Goal: Task Accomplishment & Management: Complete application form

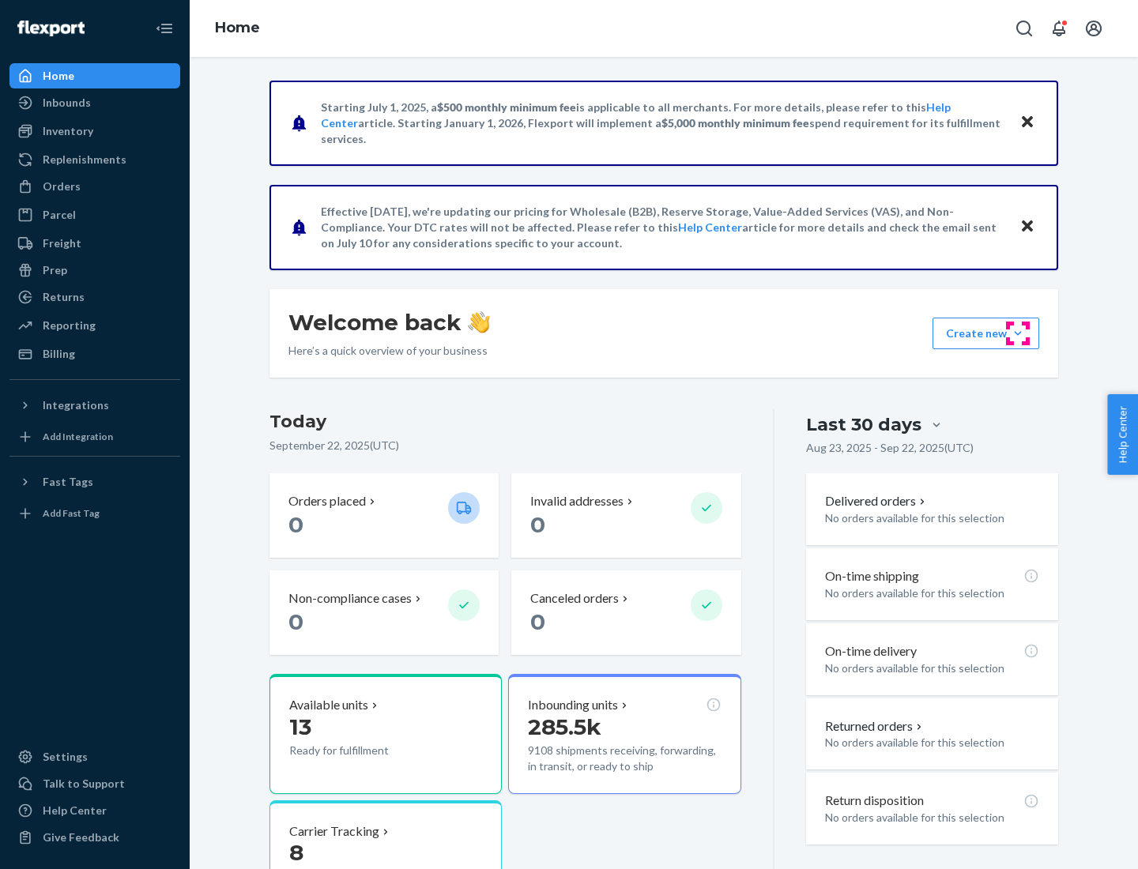
click at [1018, 333] on button "Create new Create new inbound Create new order Create new product" at bounding box center [985, 334] width 107 height 32
click at [95, 103] on div "Inbounds" at bounding box center [95, 103] width 168 height 22
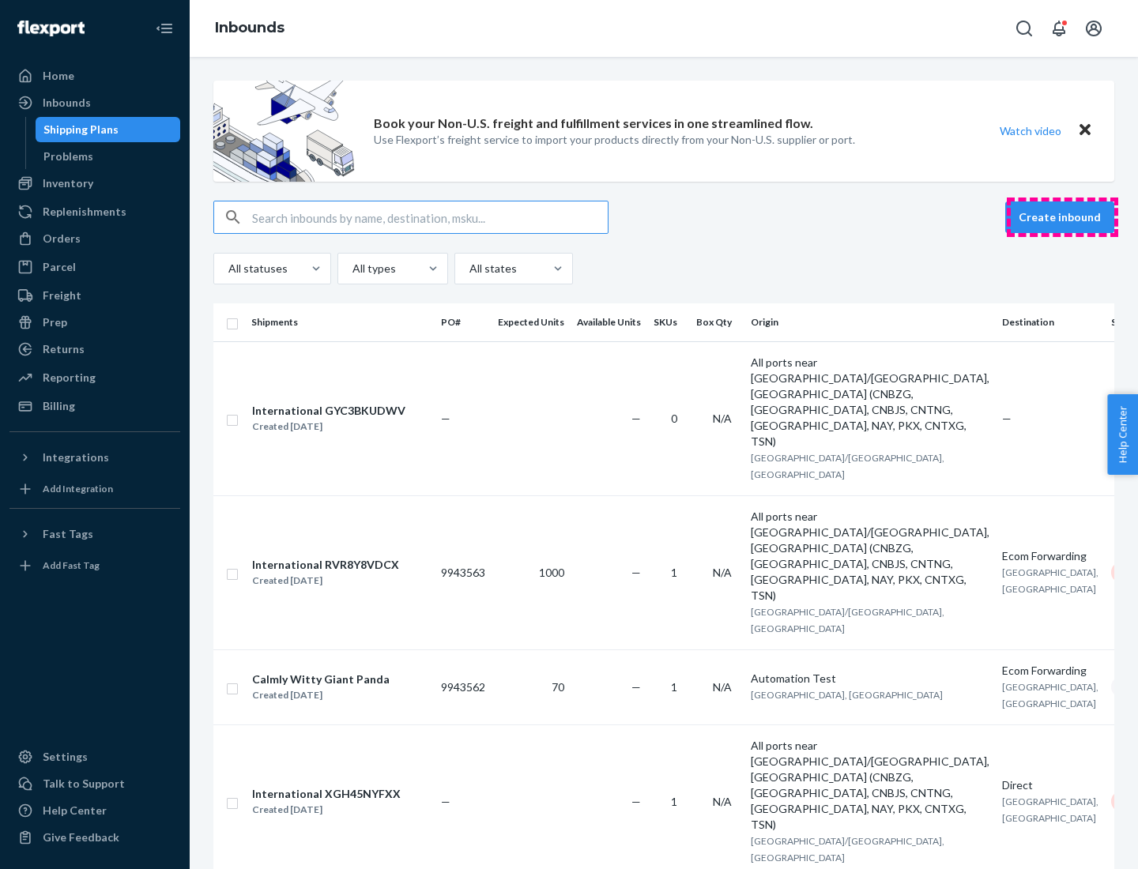
click at [1062, 217] on button "Create inbound" at bounding box center [1059, 217] width 109 height 32
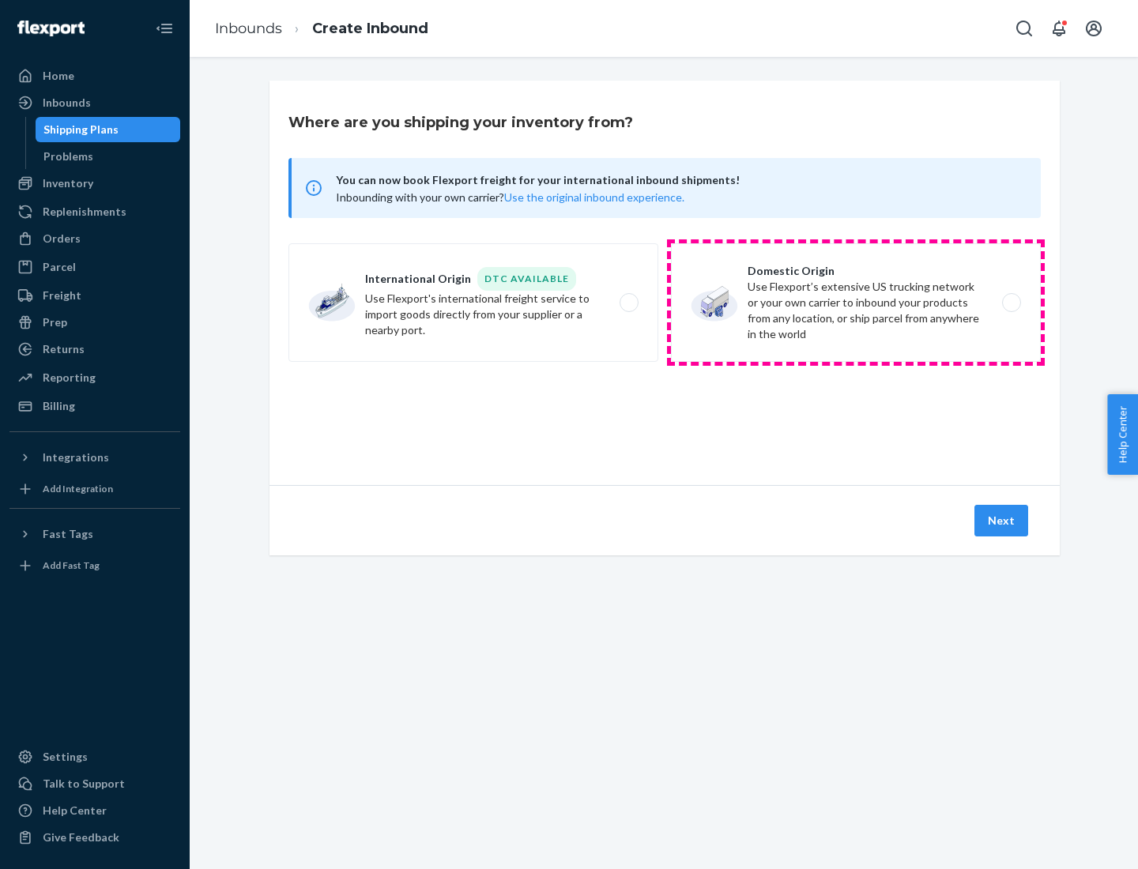
click at [856, 303] on label "Domestic Origin Use Flexport’s extensive US trucking network or your own carrie…" at bounding box center [856, 302] width 370 height 119
click at [1011, 303] on input "Domestic Origin Use Flexport’s extensive US trucking network or your own carrie…" at bounding box center [1016, 303] width 10 height 10
radio input "true"
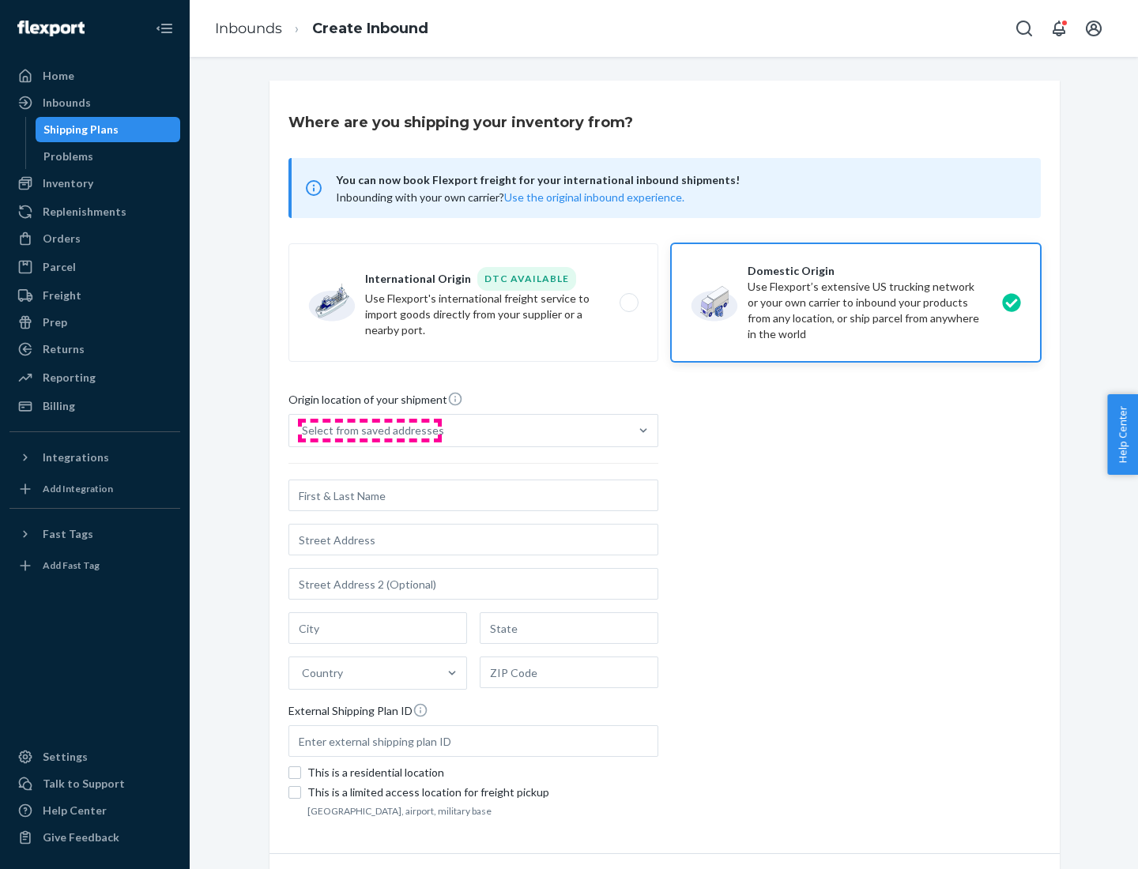
click at [369, 431] on div "Select from saved addresses" at bounding box center [373, 431] width 142 height 16
click at [303, 431] on input "Select from saved addresses" at bounding box center [303, 431] width 2 height 16
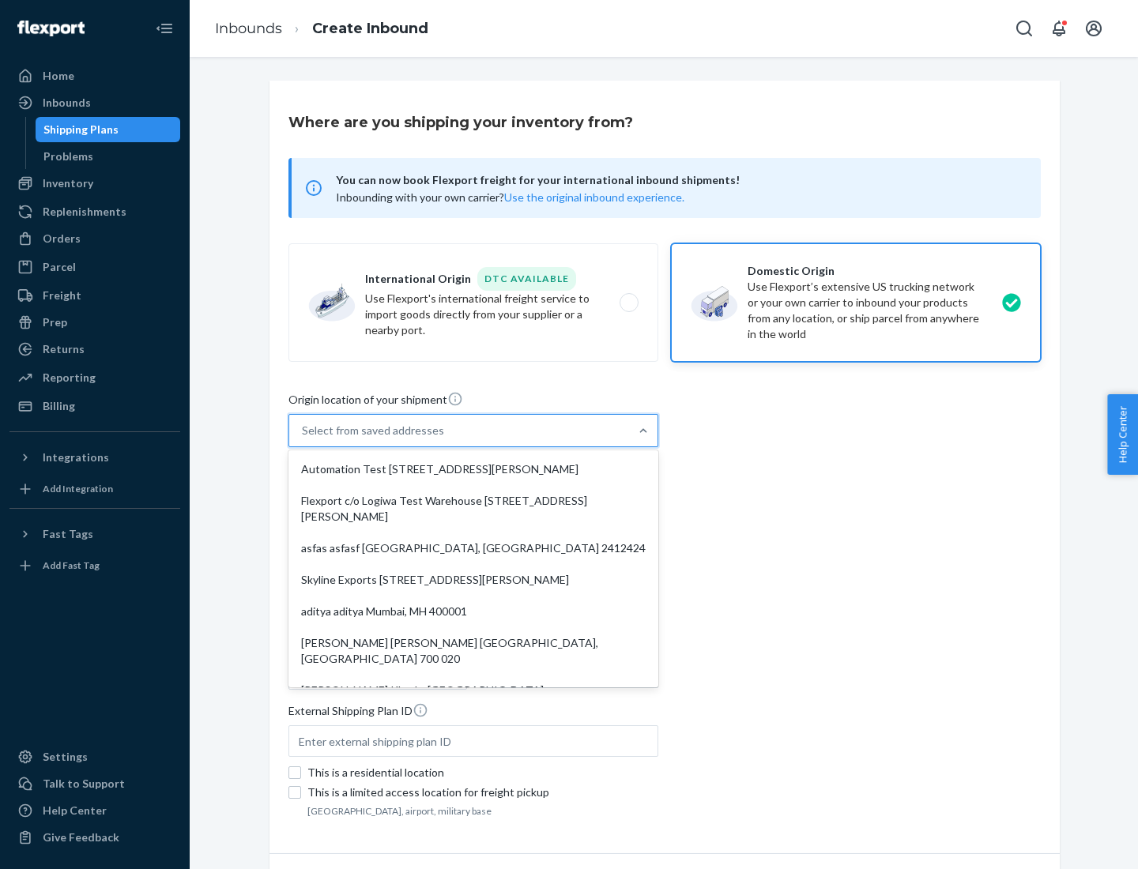
scroll to position [6, 0]
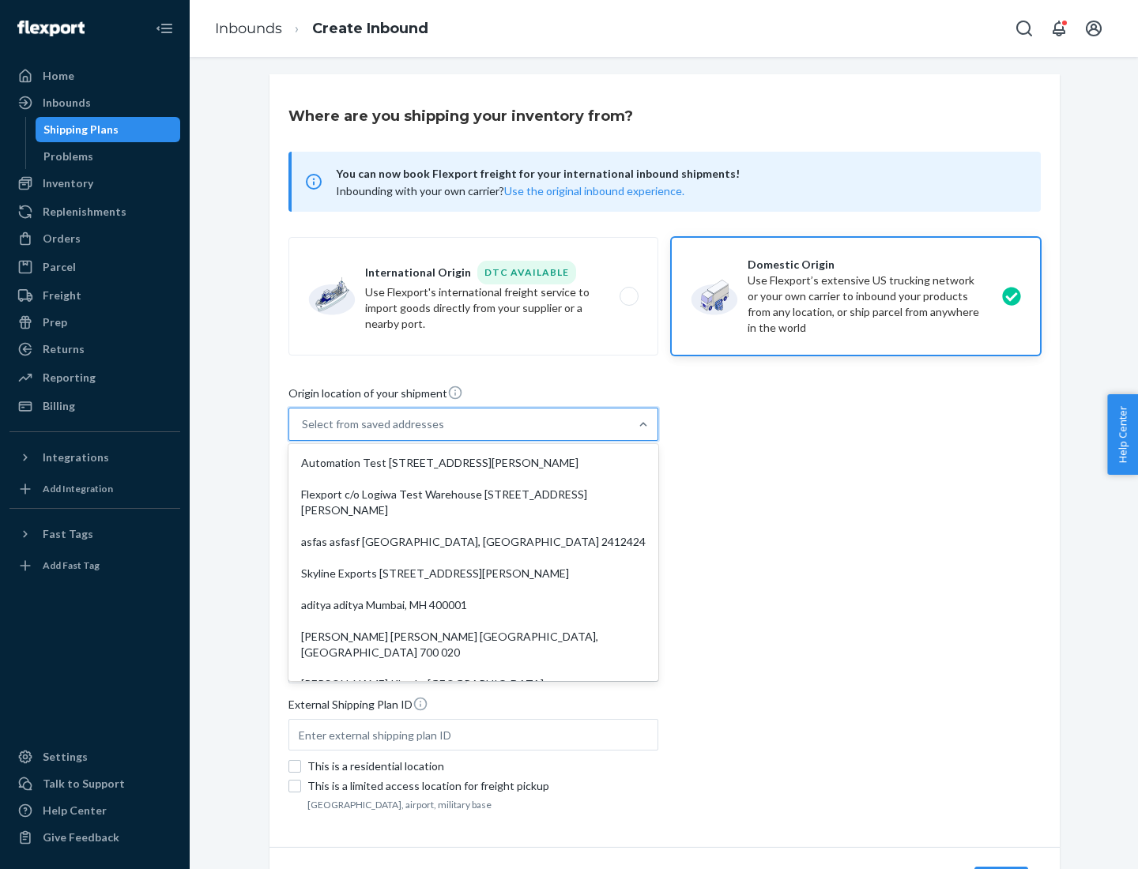
click at [473, 463] on div "Automation Test [STREET_ADDRESS][PERSON_NAME]" at bounding box center [473, 463] width 363 height 32
click at [303, 432] on input "option Automation Test [STREET_ADDRESS][PERSON_NAME]. 9 results available. Use …" at bounding box center [303, 424] width 2 height 16
type input "Automation Test"
type input "9th Floor"
type input "[GEOGRAPHIC_DATA]"
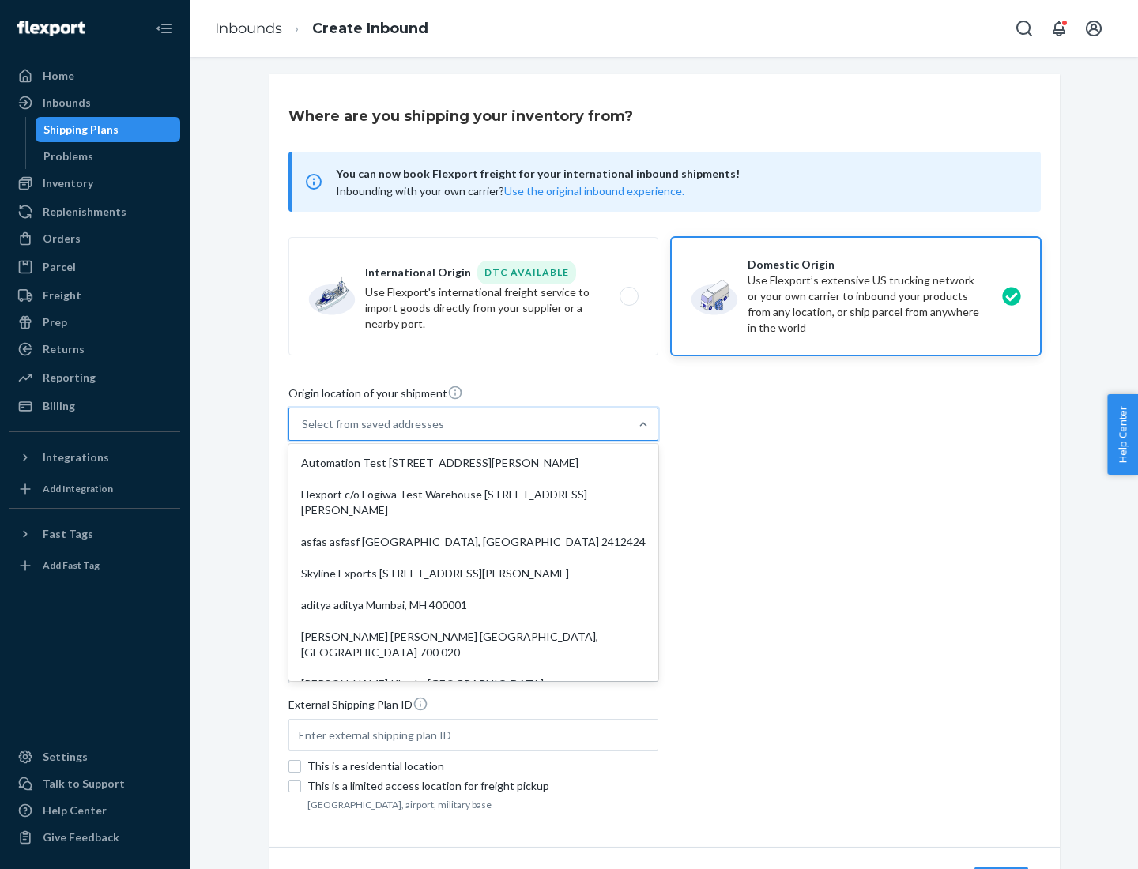
type input "CA"
type input "94104"
type input "[STREET_ADDRESS][PERSON_NAME]"
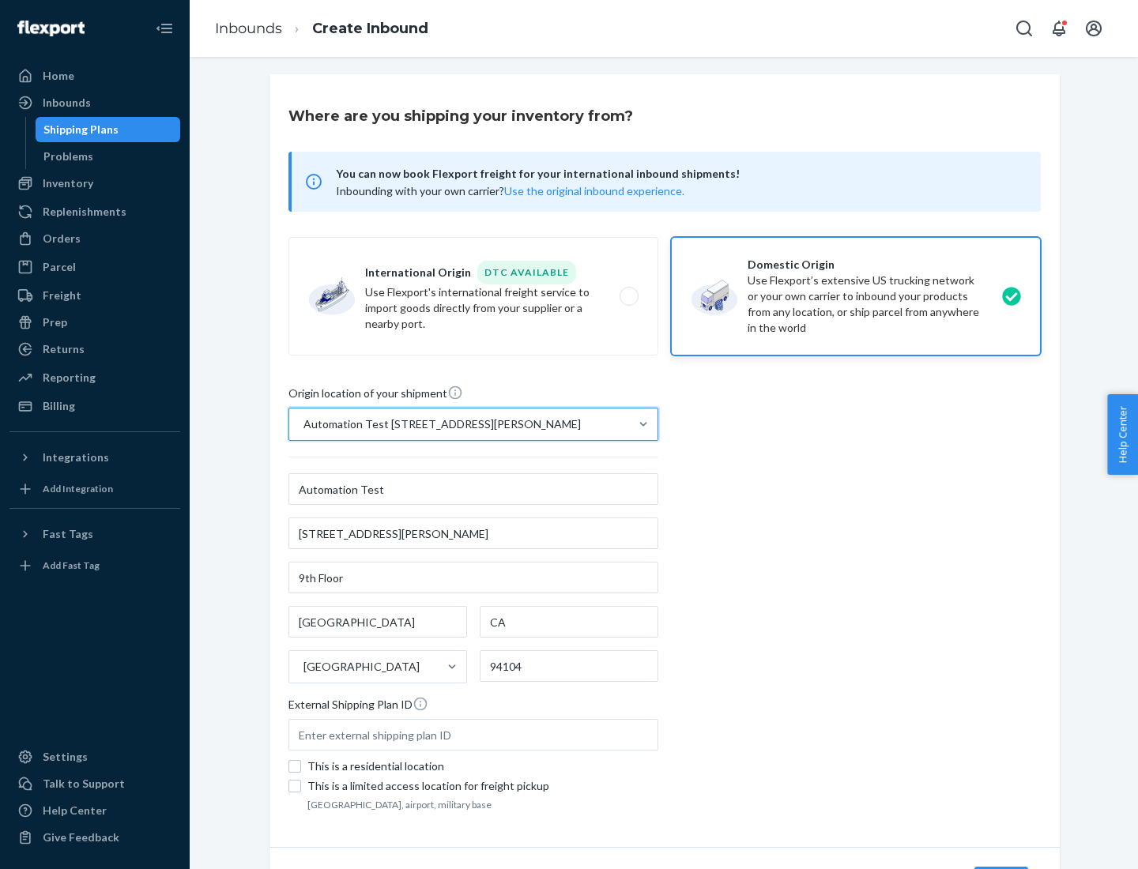
scroll to position [92, 0]
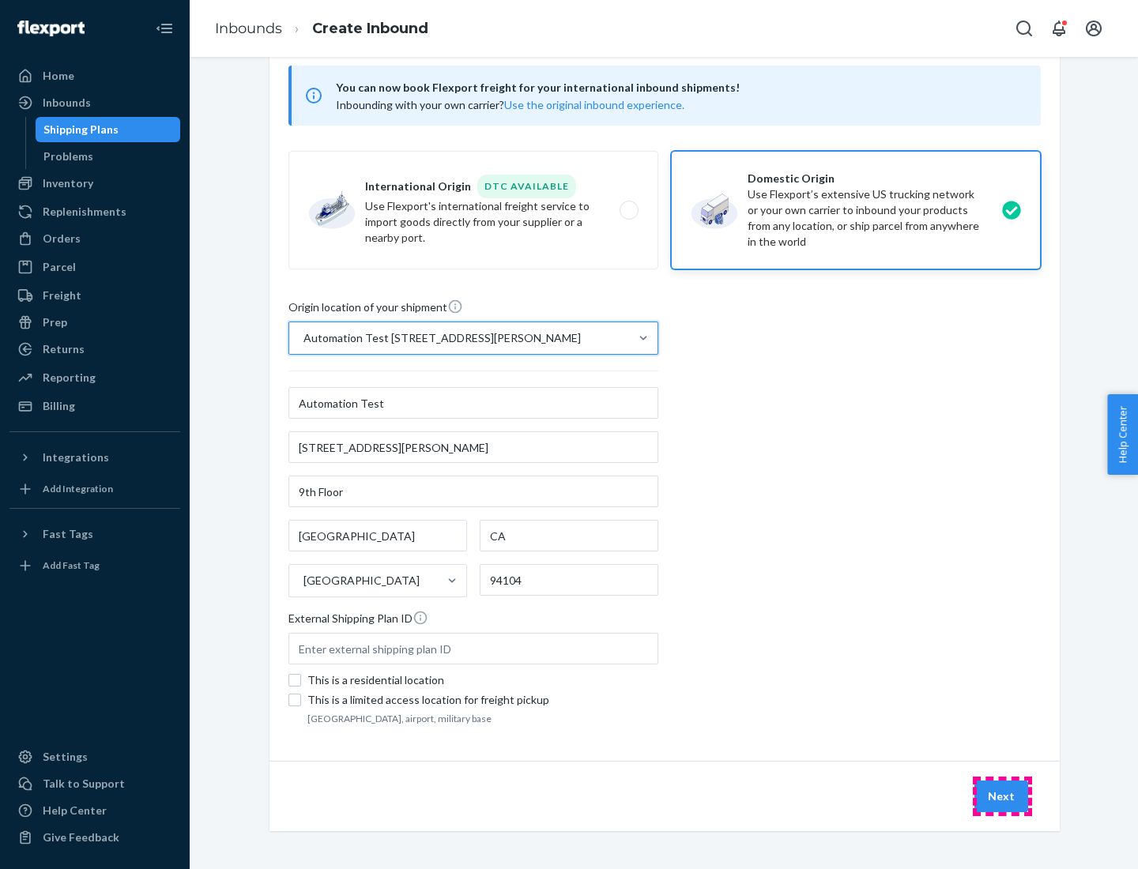
click at [1002, 796] on button "Next" at bounding box center [1001, 797] width 54 height 32
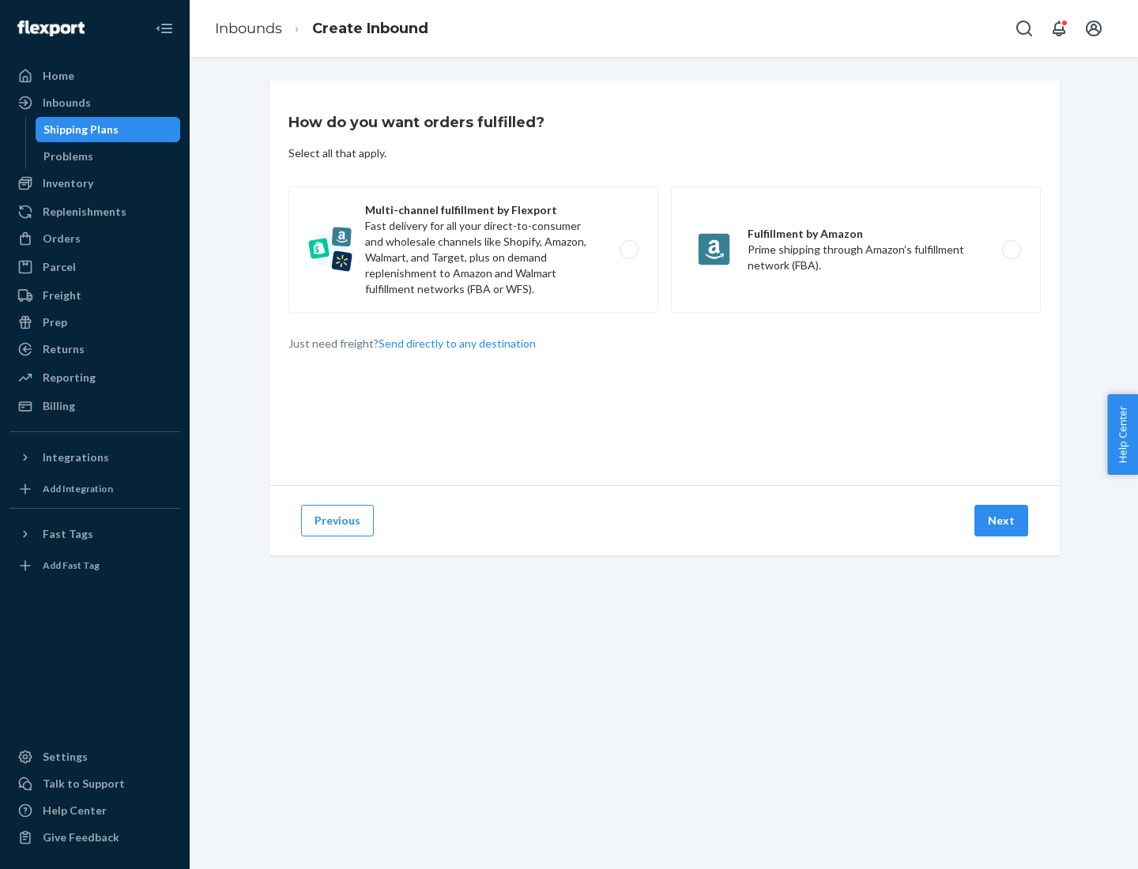
click at [473, 250] on label "Multi-channel fulfillment by Flexport Fast delivery for all your direct-to-cons…" at bounding box center [473, 249] width 370 height 126
click at [628, 250] on input "Multi-channel fulfillment by Flexport Fast delivery for all your direct-to-cons…" at bounding box center [633, 250] width 10 height 10
radio input "true"
click at [1002, 521] on button "Next" at bounding box center [1001, 521] width 54 height 32
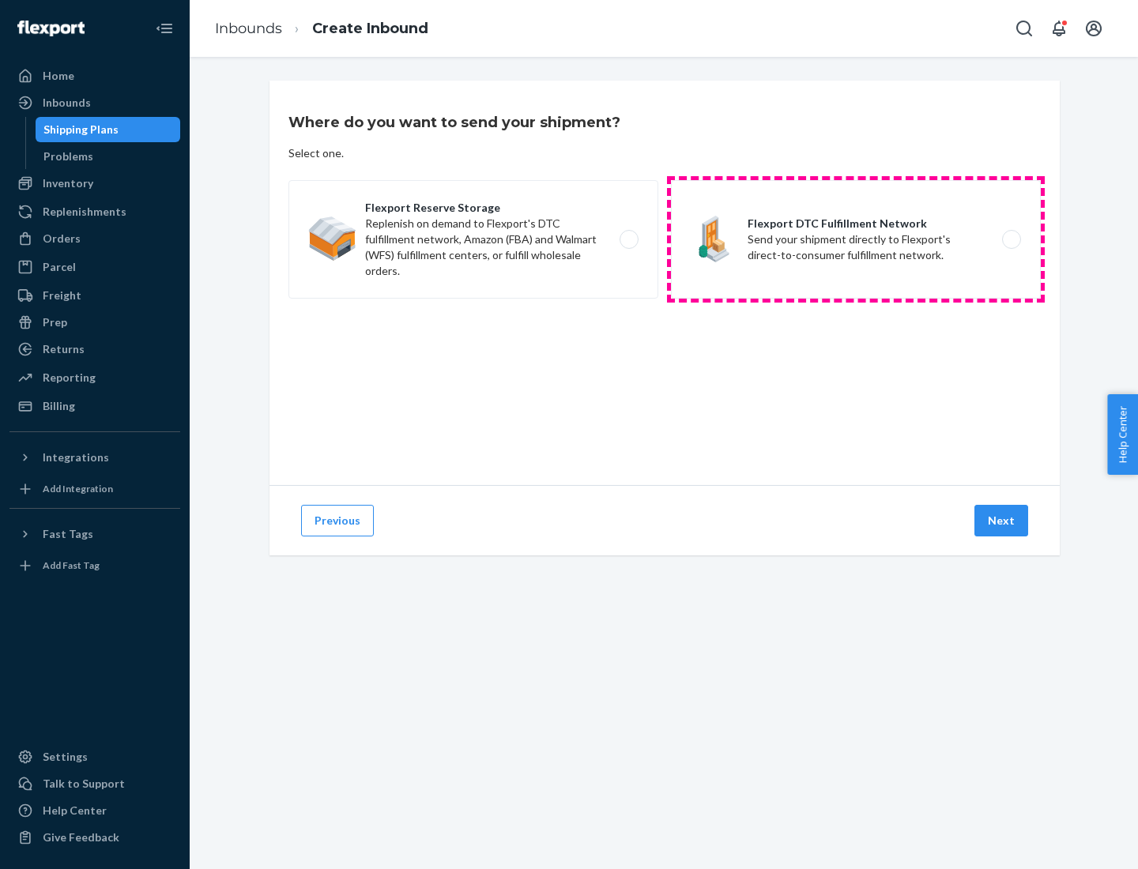
click at [856, 239] on label "Flexport DTC Fulfillment Network Send your shipment directly to Flexport's dire…" at bounding box center [856, 239] width 370 height 119
click at [1011, 239] on input "Flexport DTC Fulfillment Network Send your shipment directly to Flexport's dire…" at bounding box center [1016, 240] width 10 height 10
radio input "true"
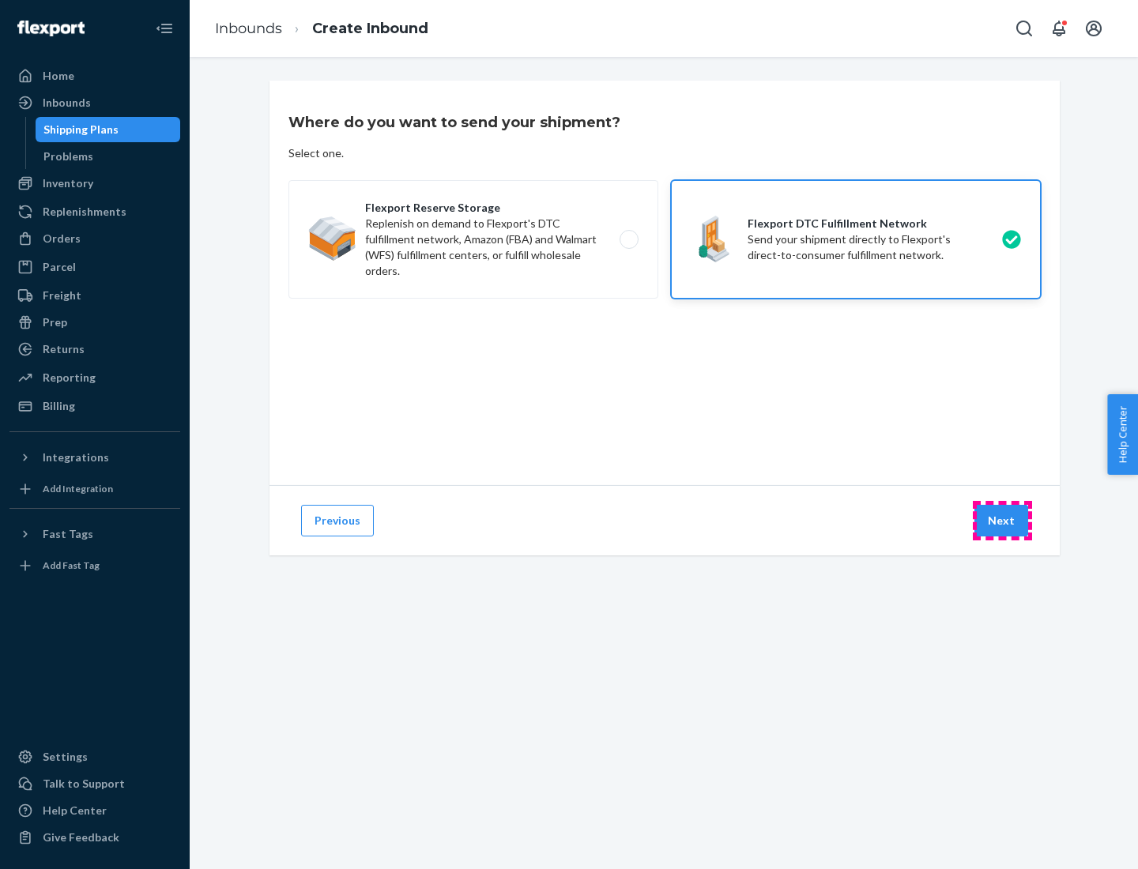
click at [1002, 521] on button "Next" at bounding box center [1001, 521] width 54 height 32
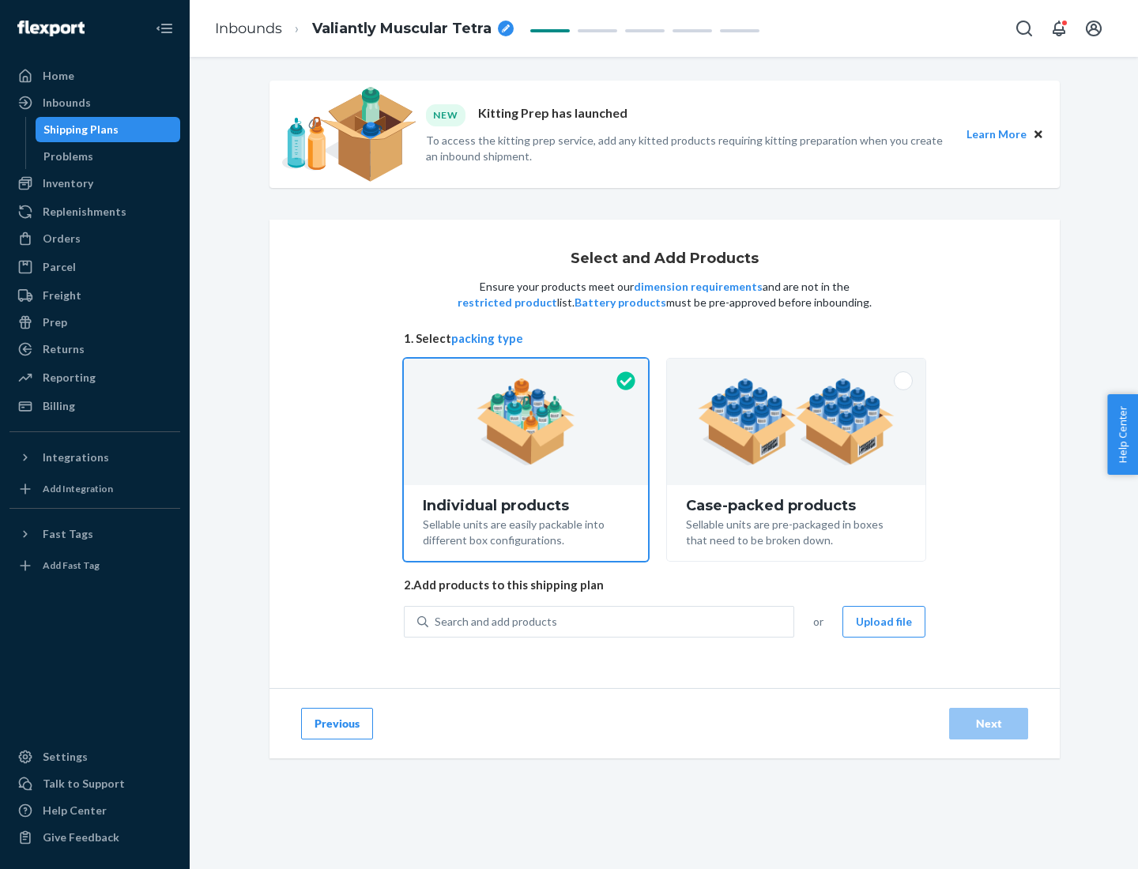
click at [796, 422] on img at bounding box center [796, 421] width 197 height 87
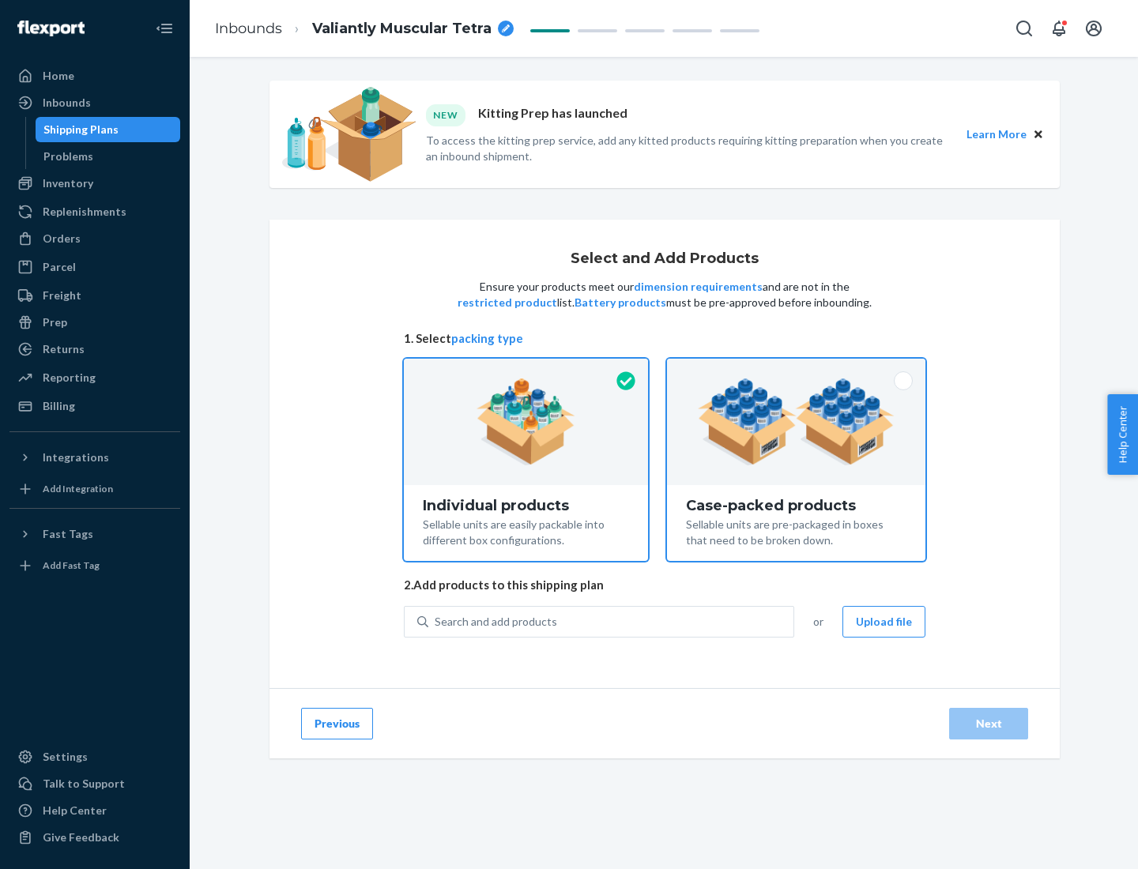
click at [796, 369] on input "Case-packed products Sellable units are pre-packaged in boxes that need to be b…" at bounding box center [796, 364] width 10 height 10
radio input "true"
radio input "false"
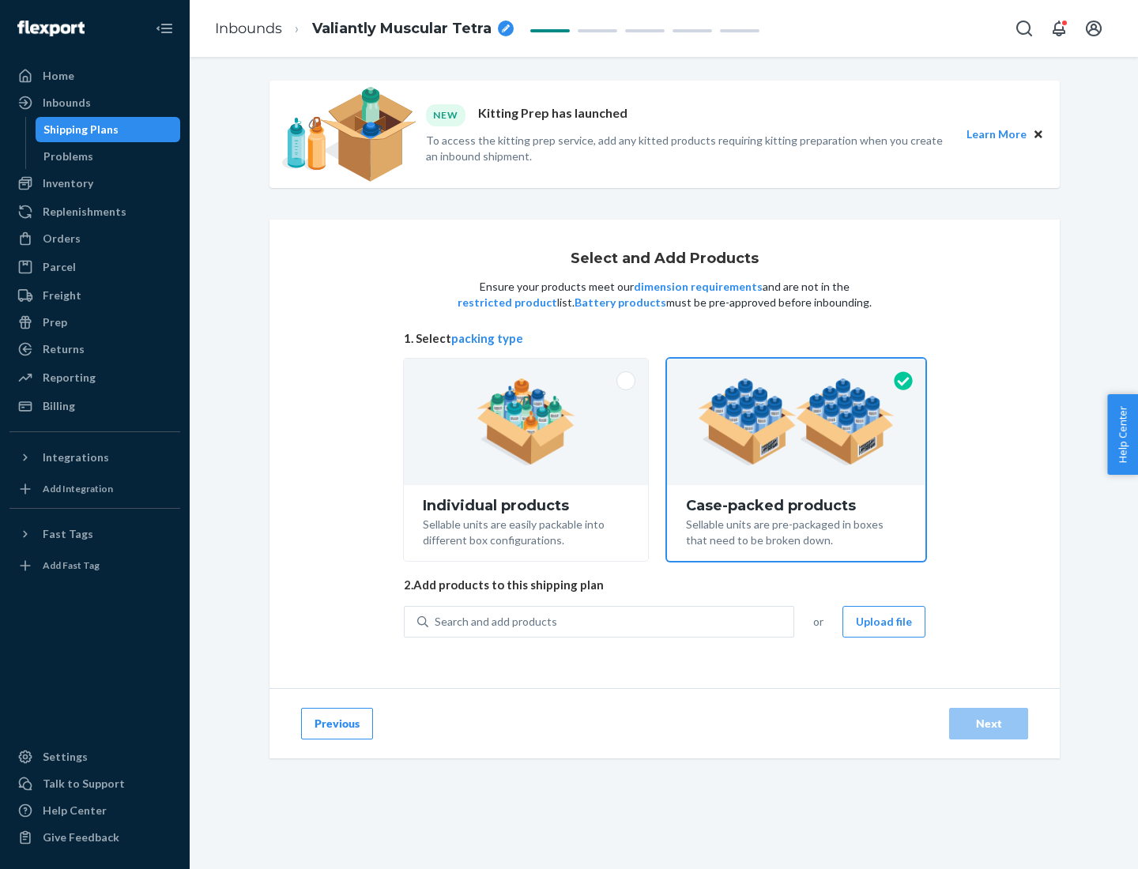
click at [612, 621] on div "Search and add products" at bounding box center [610, 622] width 365 height 28
click at [436, 621] on input "Search and add products" at bounding box center [436, 622] width 2 height 16
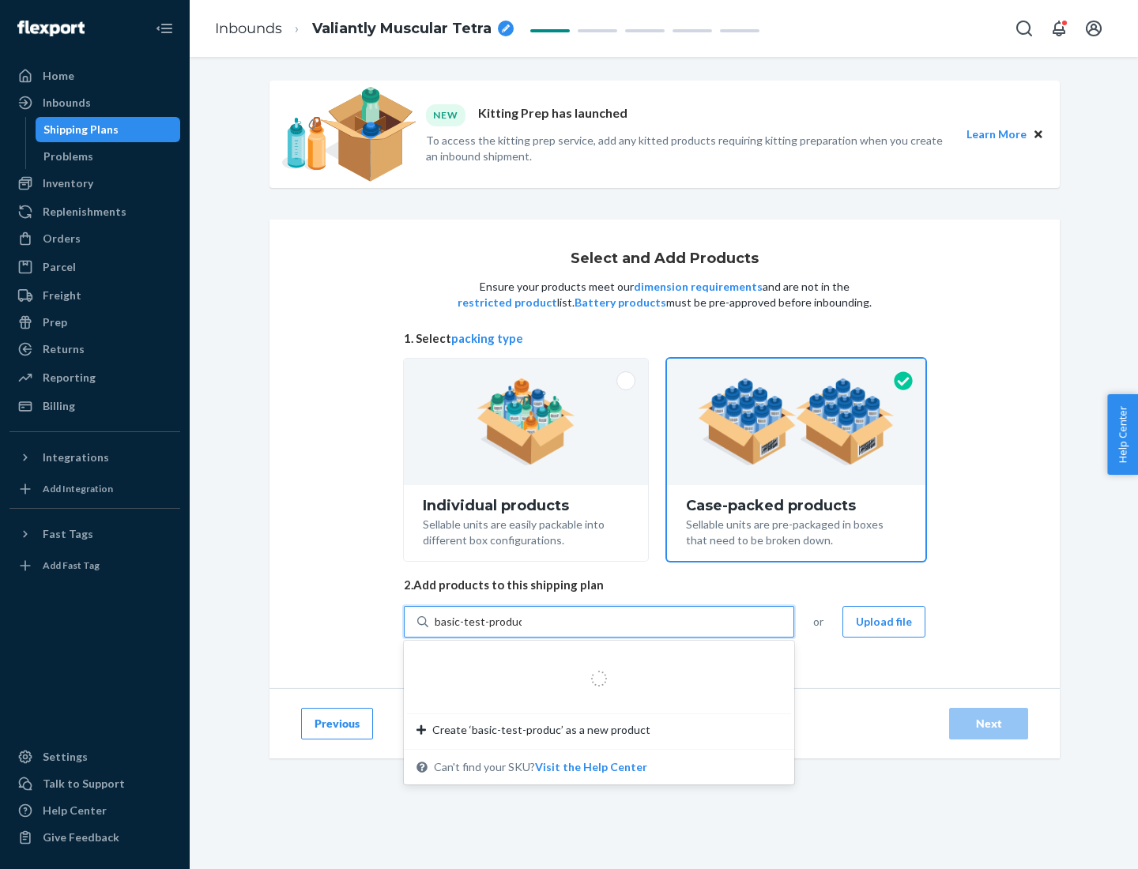
type input "basic-test-product-1"
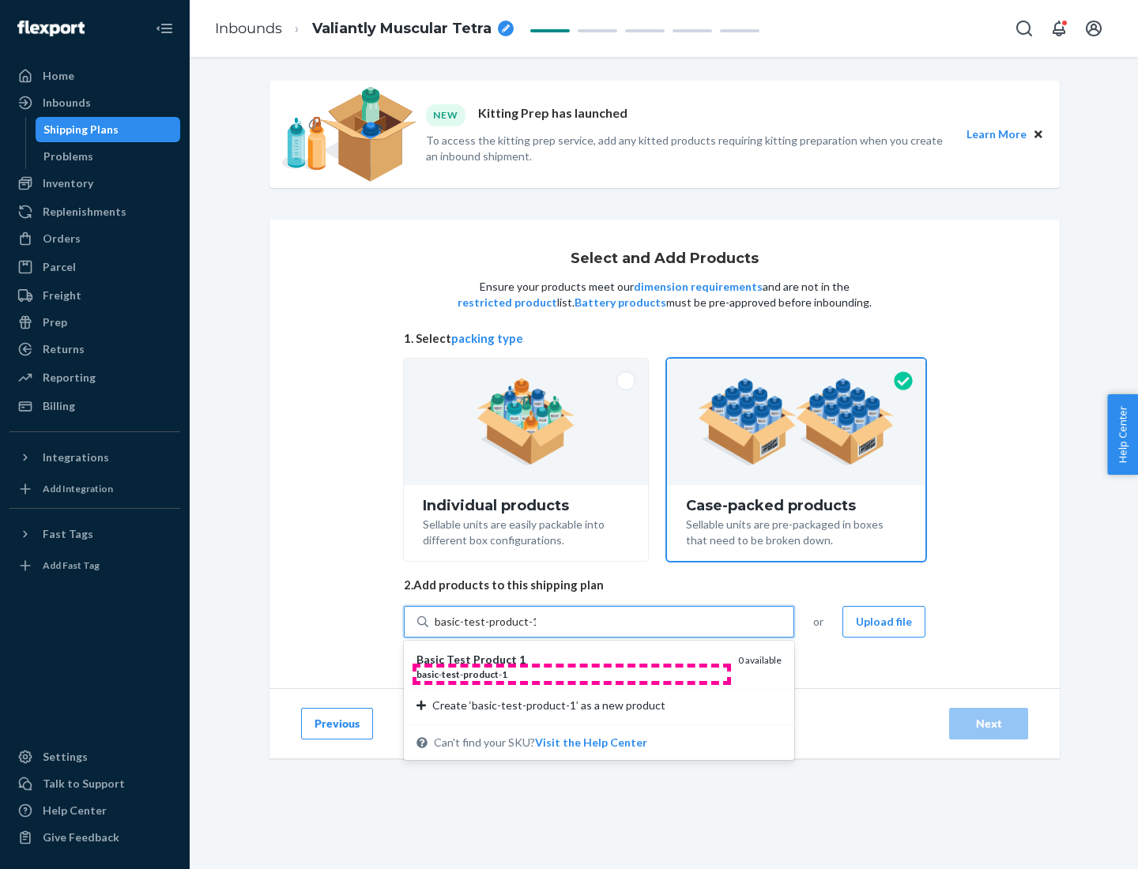
click at [571, 674] on div "basic - test - product - 1" at bounding box center [570, 674] width 309 height 13
click at [536, 630] on input "basic-test-product-1" at bounding box center [485, 622] width 101 height 16
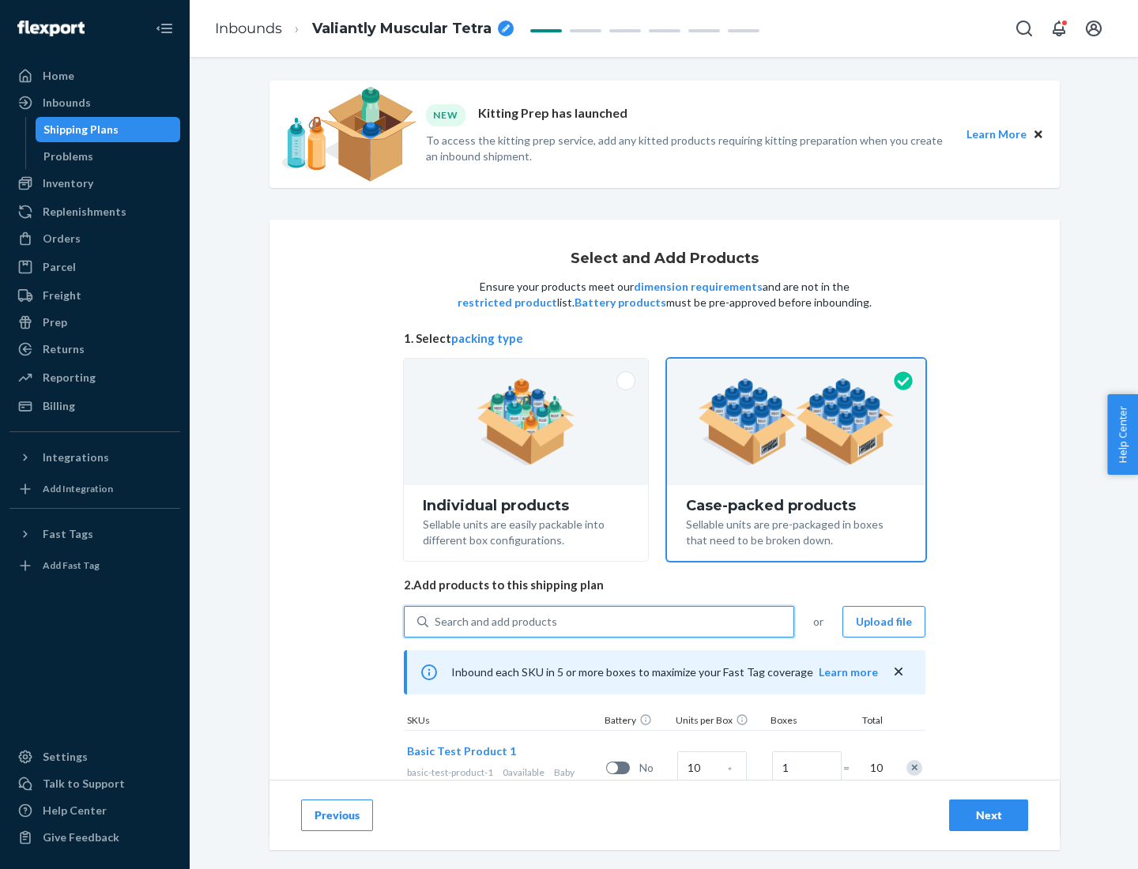
scroll to position [57, 0]
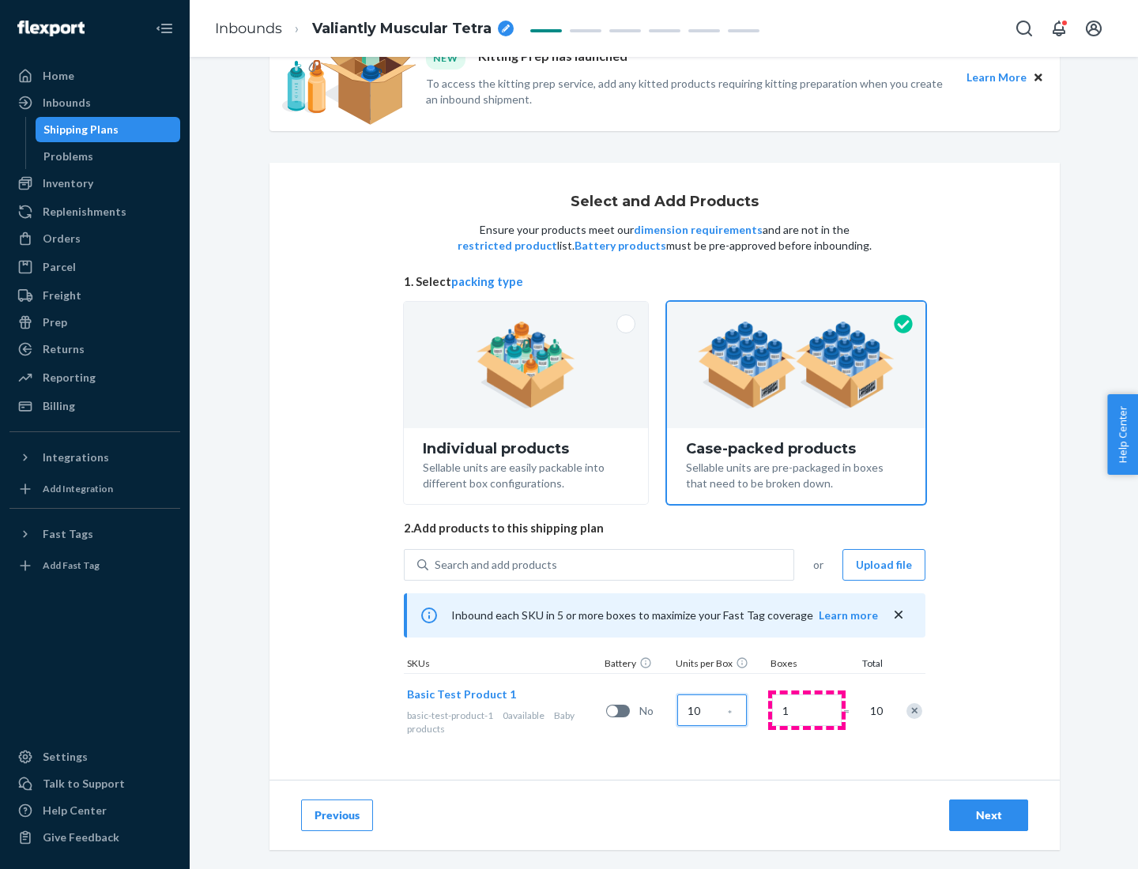
type input "10"
type input "7"
click at [988, 815] on div "Next" at bounding box center [988, 816] width 52 height 16
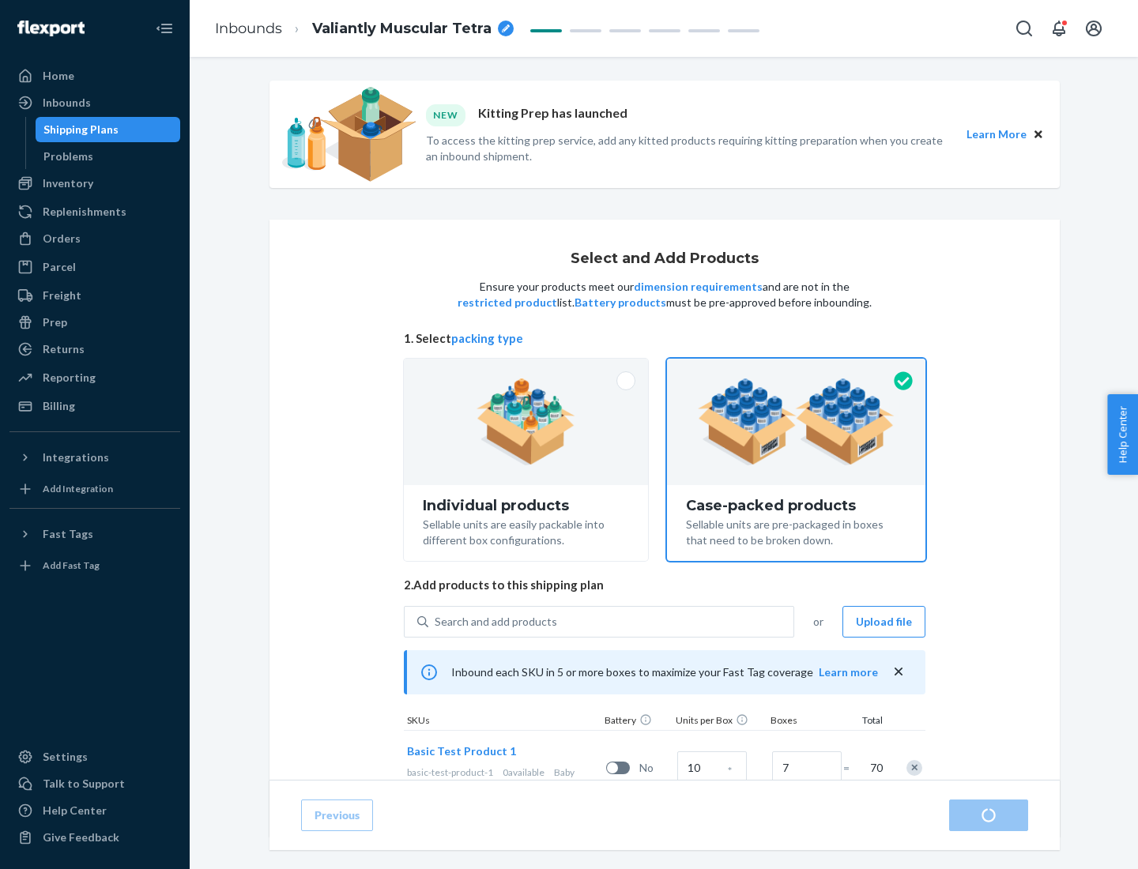
radio input "true"
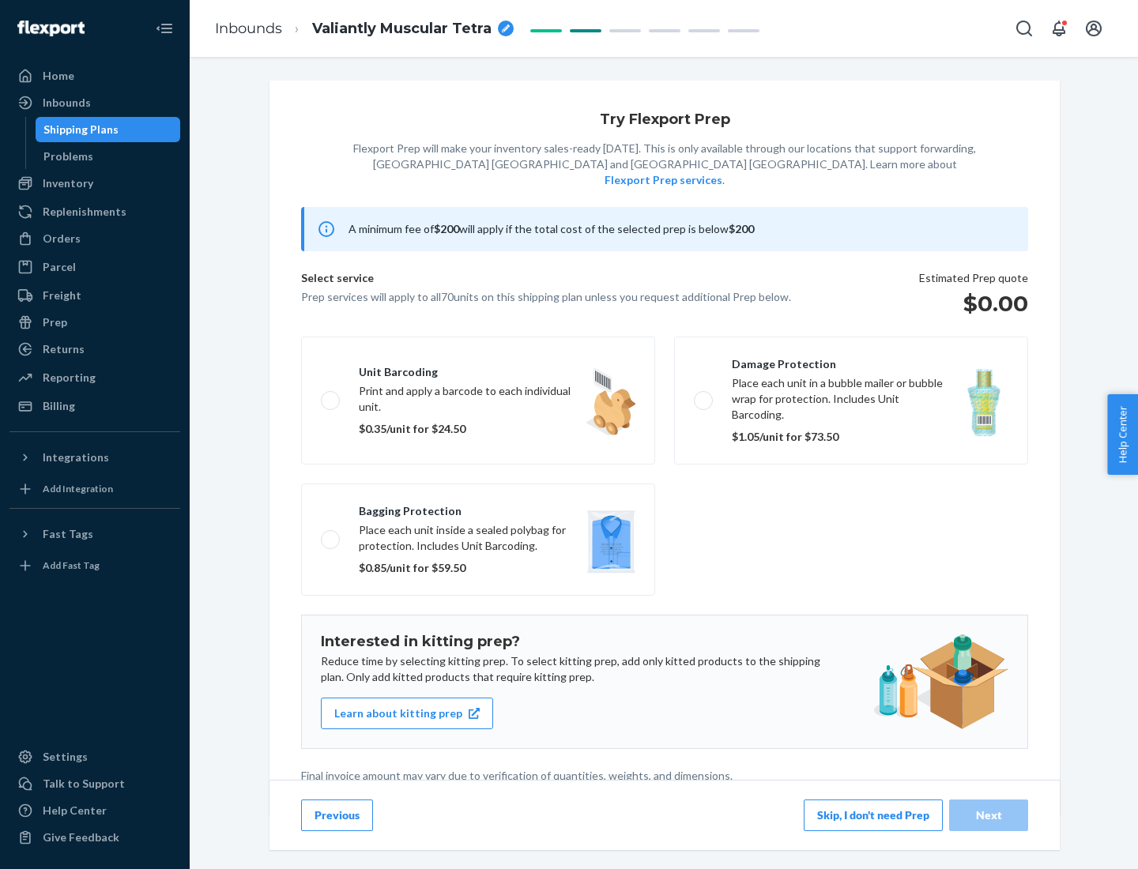
scroll to position [4, 0]
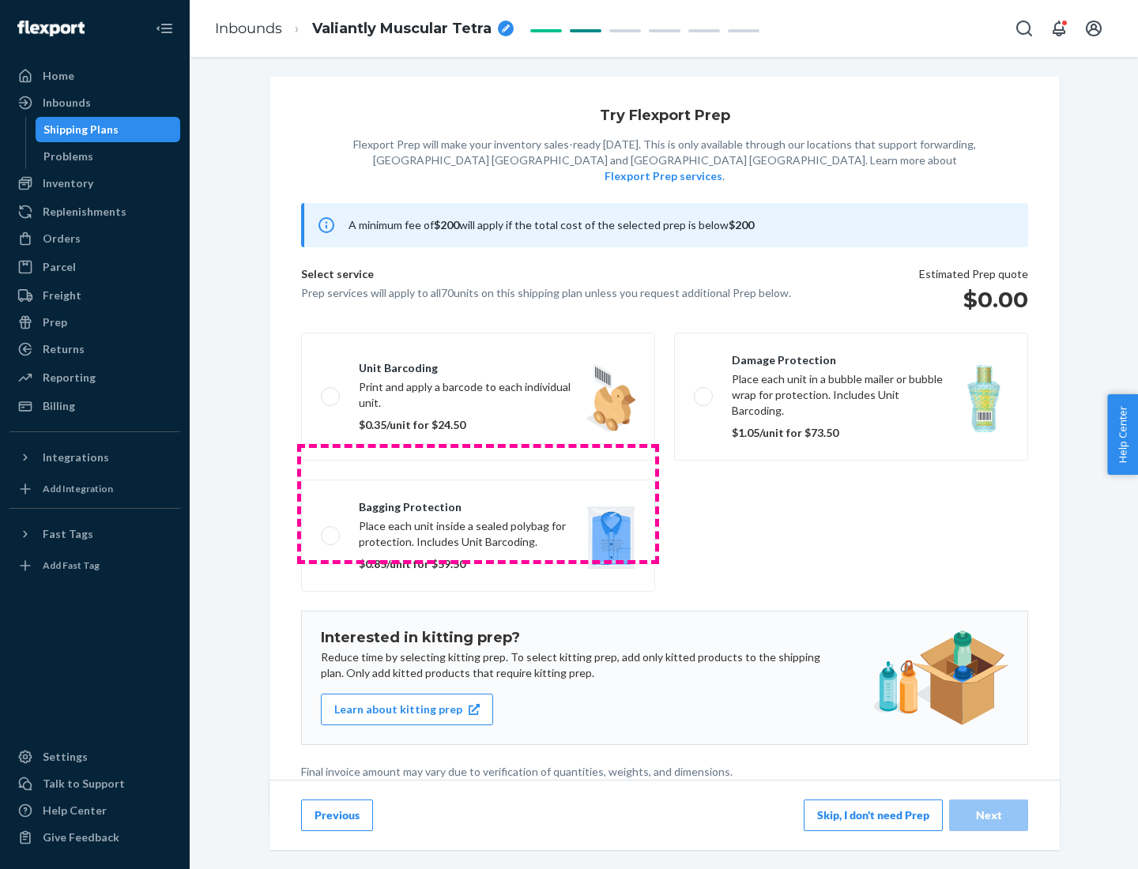
click at [478, 503] on label "Bagging protection Place each unit inside a sealed polybag for protection. Incl…" at bounding box center [478, 536] width 354 height 112
click at [331, 530] on input "Bagging protection Place each unit inside a sealed polybag for protection. Incl…" at bounding box center [326, 535] width 10 height 10
checkbox input "true"
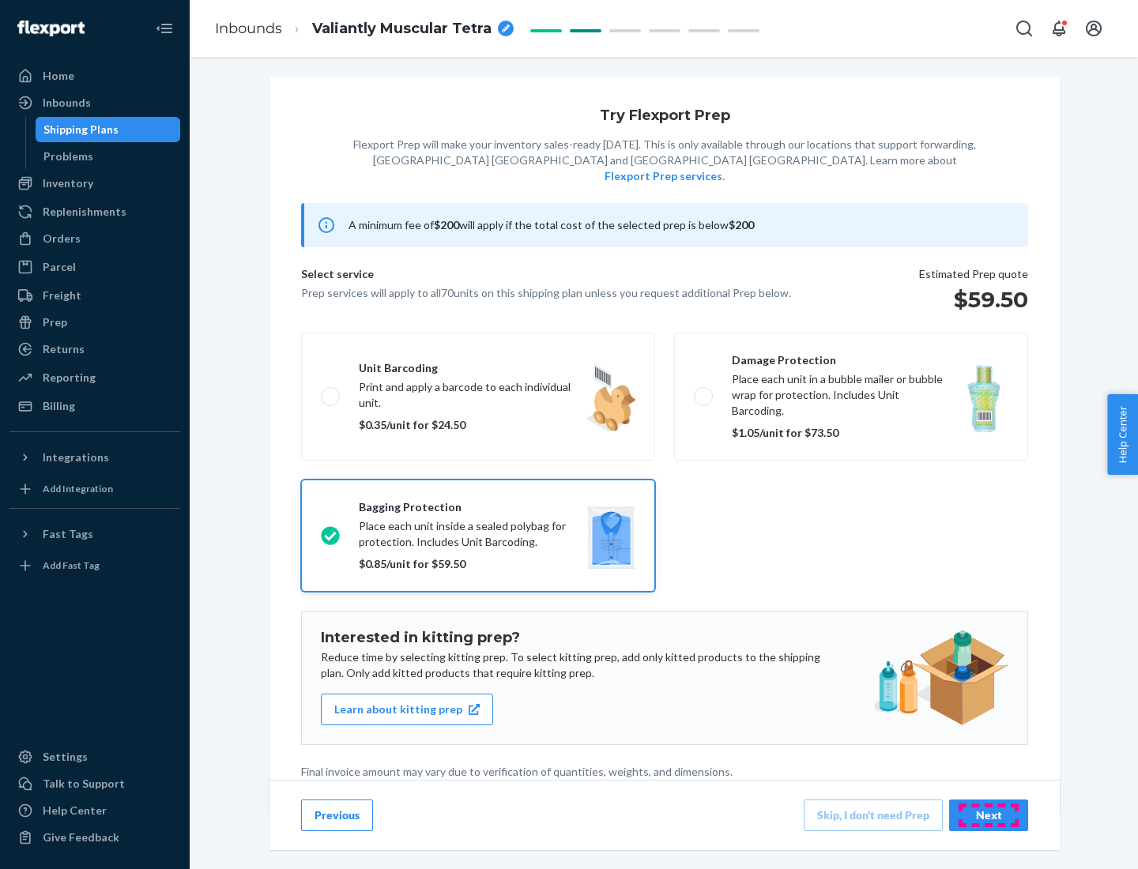
click at [988, 815] on div "Next" at bounding box center [988, 816] width 52 height 16
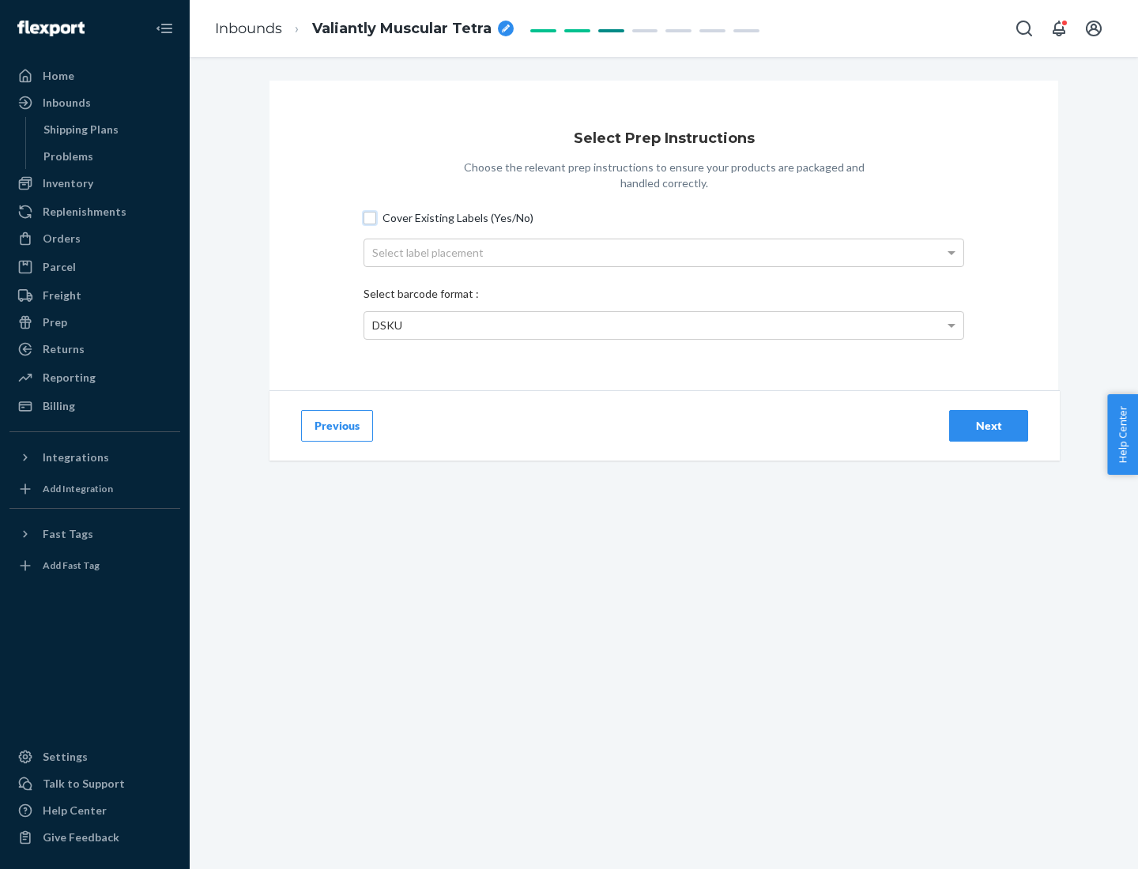
click at [370, 217] on input "Cover Existing Labels (Yes/No)" at bounding box center [369, 218] width 13 height 13
checkbox input "true"
click at [664, 252] on div "Select label placement" at bounding box center [663, 252] width 599 height 27
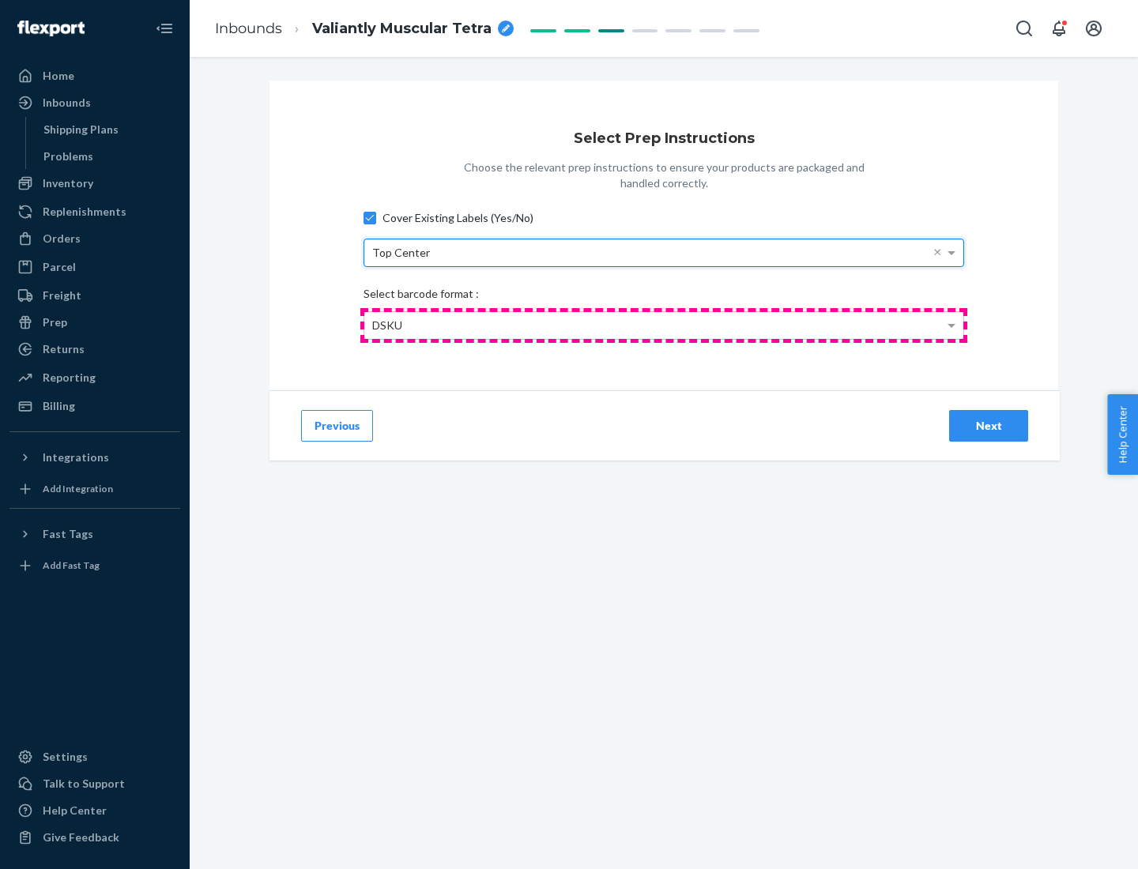
click at [664, 325] on div "DSKU" at bounding box center [663, 325] width 599 height 27
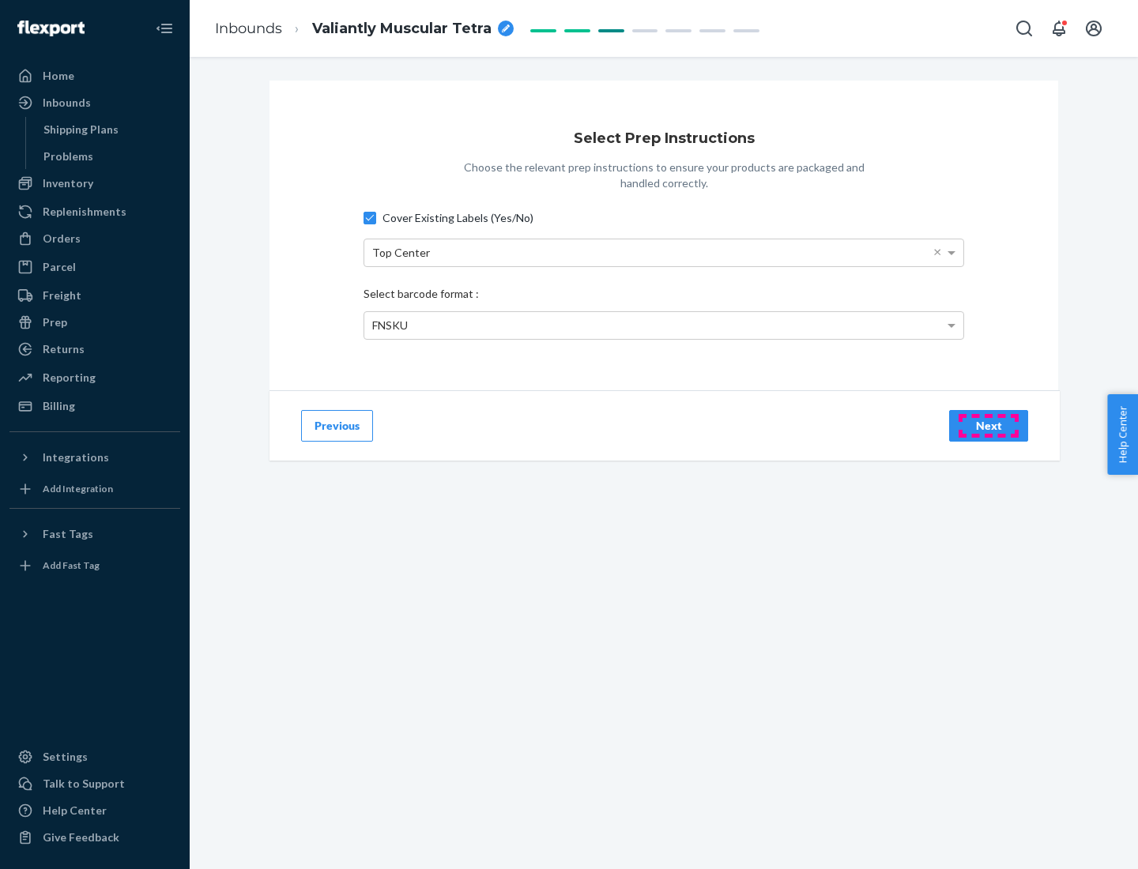
click at [988, 425] on div "Next" at bounding box center [988, 426] width 52 height 16
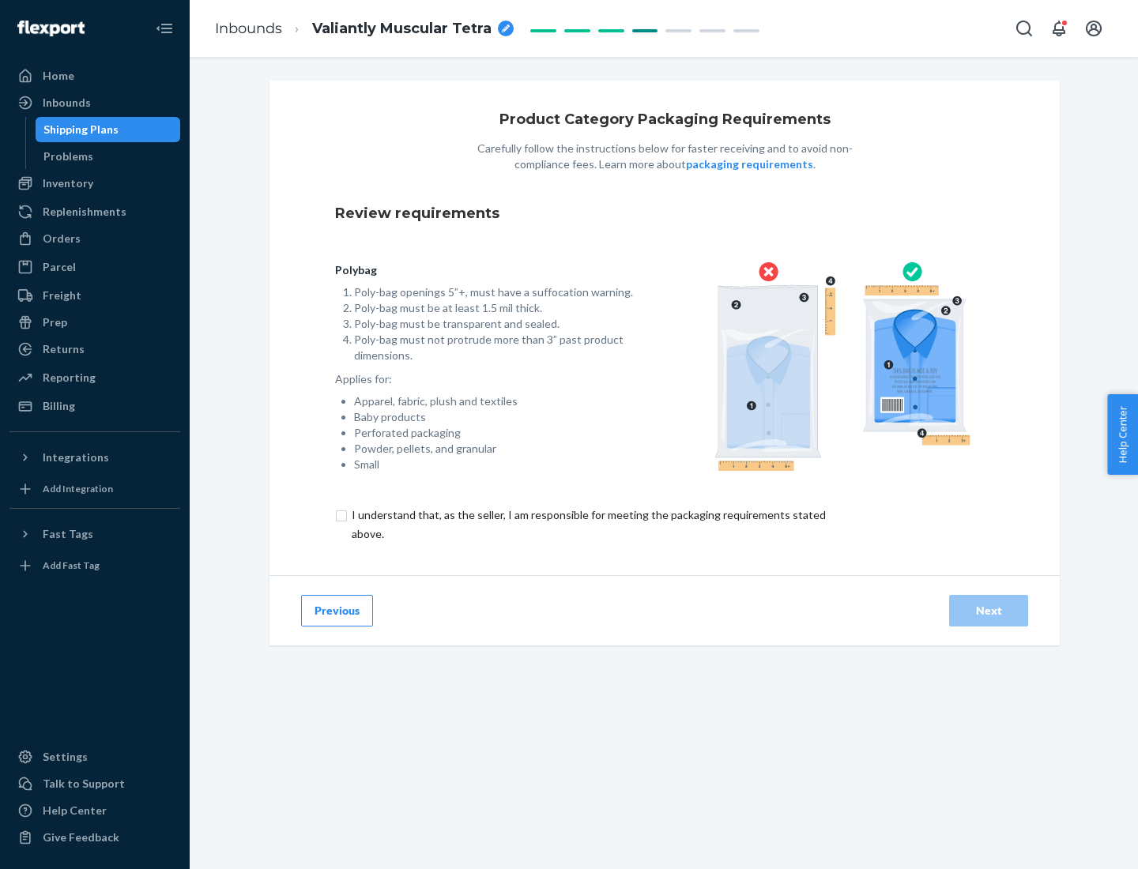
click at [587, 524] on input "checkbox" at bounding box center [597, 525] width 525 height 38
checkbox input "true"
click at [988, 610] on div "Next" at bounding box center [988, 611] width 52 height 16
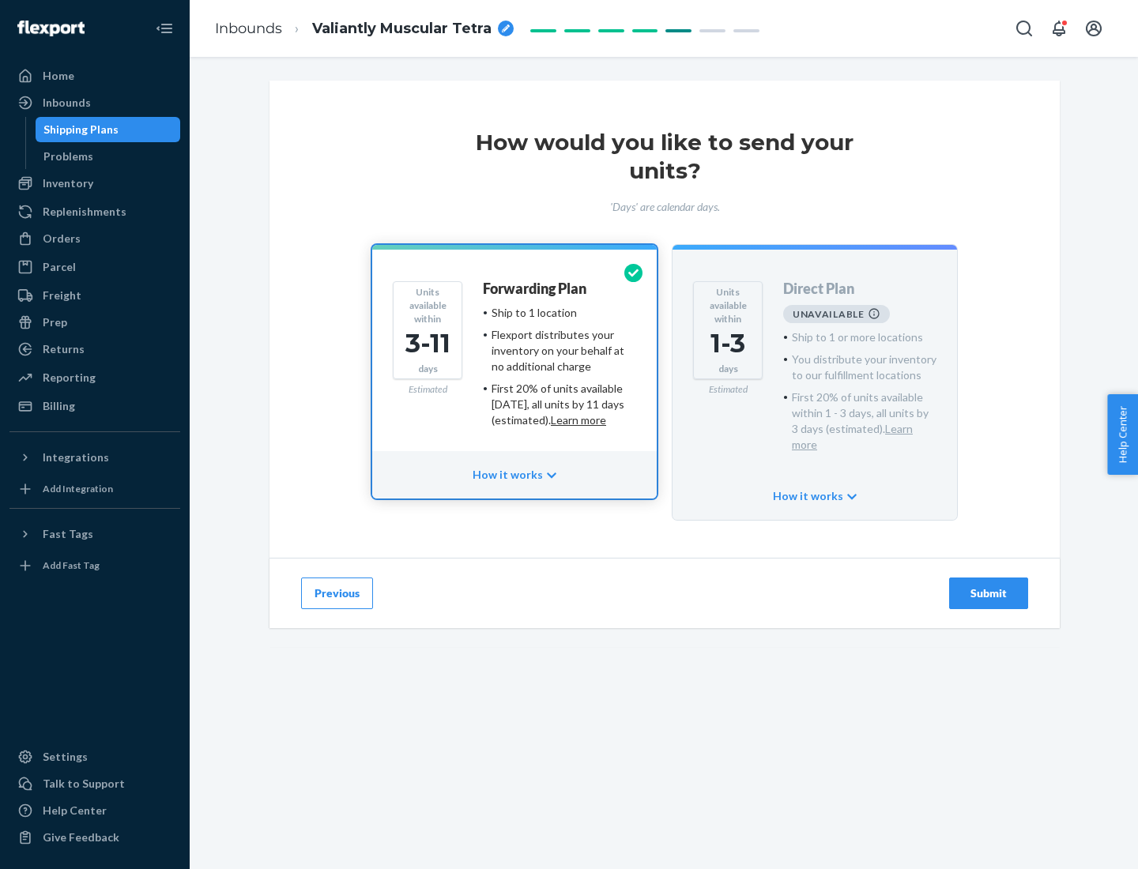
click at [536, 288] on h4 "Forwarding Plan" at bounding box center [535, 289] width 104 height 16
click at [988, 585] on div "Submit" at bounding box center [988, 593] width 52 height 16
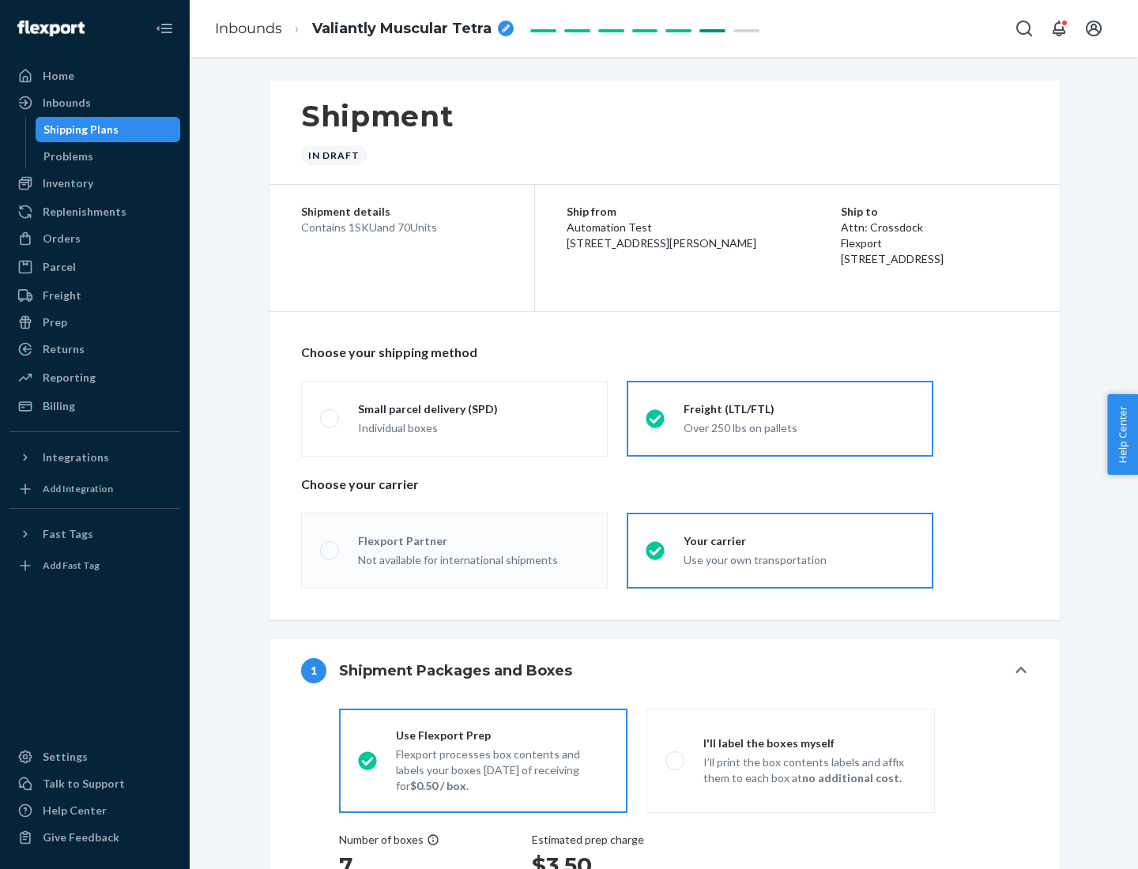
radio input "true"
radio input "false"
radio input "true"
radio input "false"
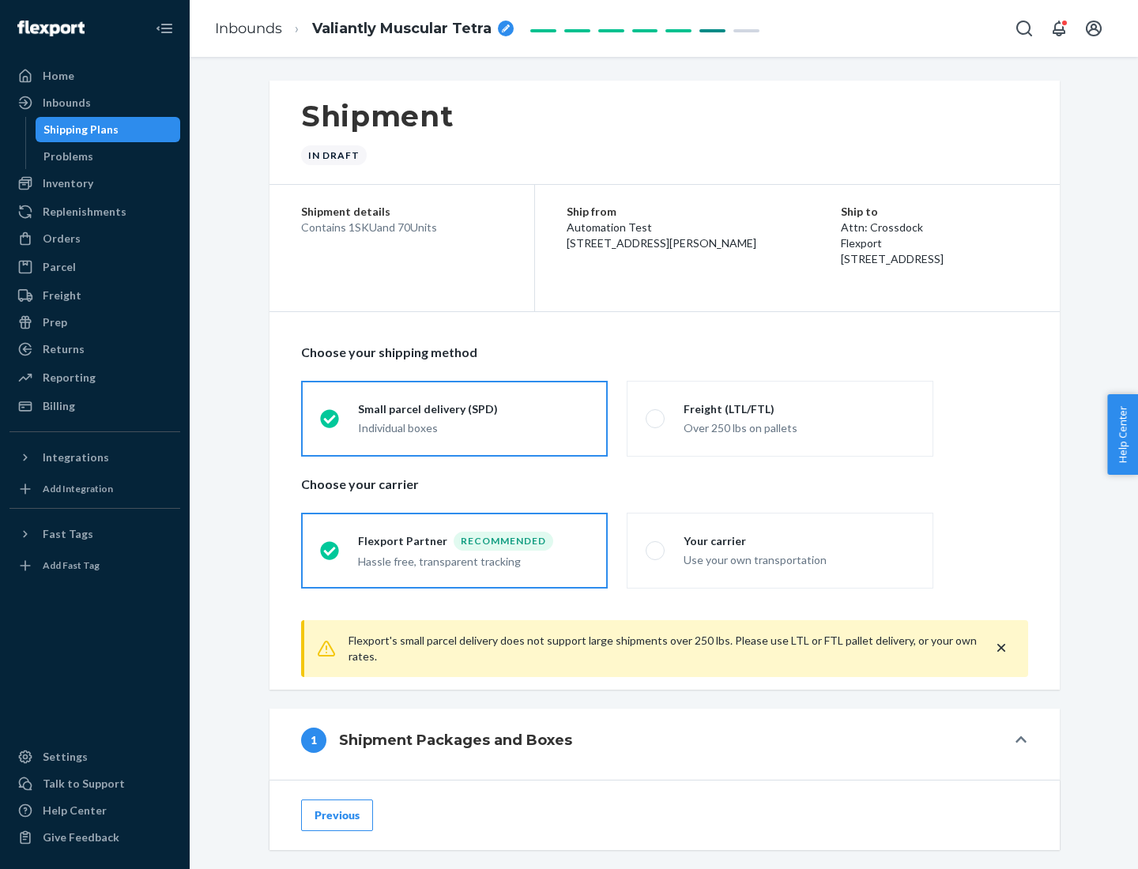
click at [780, 418] on div "Over 250 lbs on pallets" at bounding box center [798, 426] width 231 height 19
click at [656, 418] on input "Freight (LTL/FTL) Over 250 lbs on pallets" at bounding box center [651, 418] width 10 height 10
radio input "true"
radio input "false"
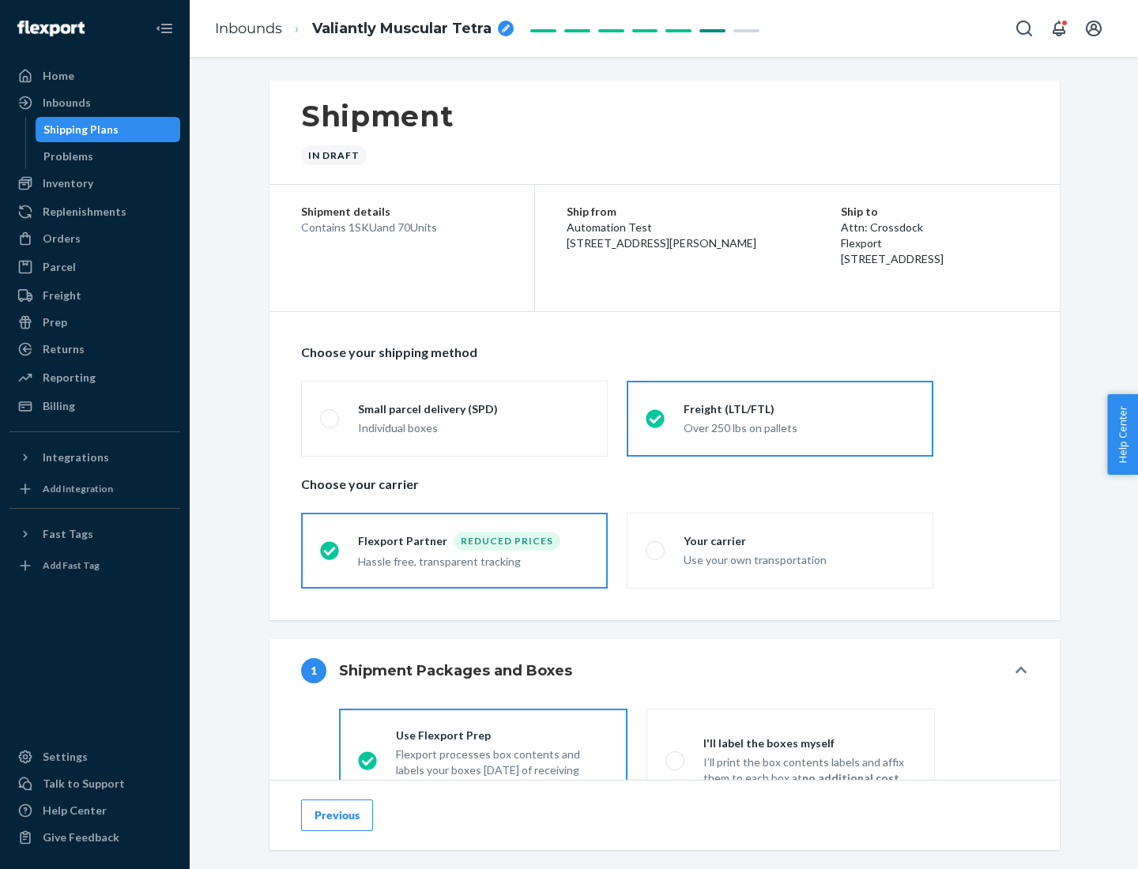
scroll to position [88, 0]
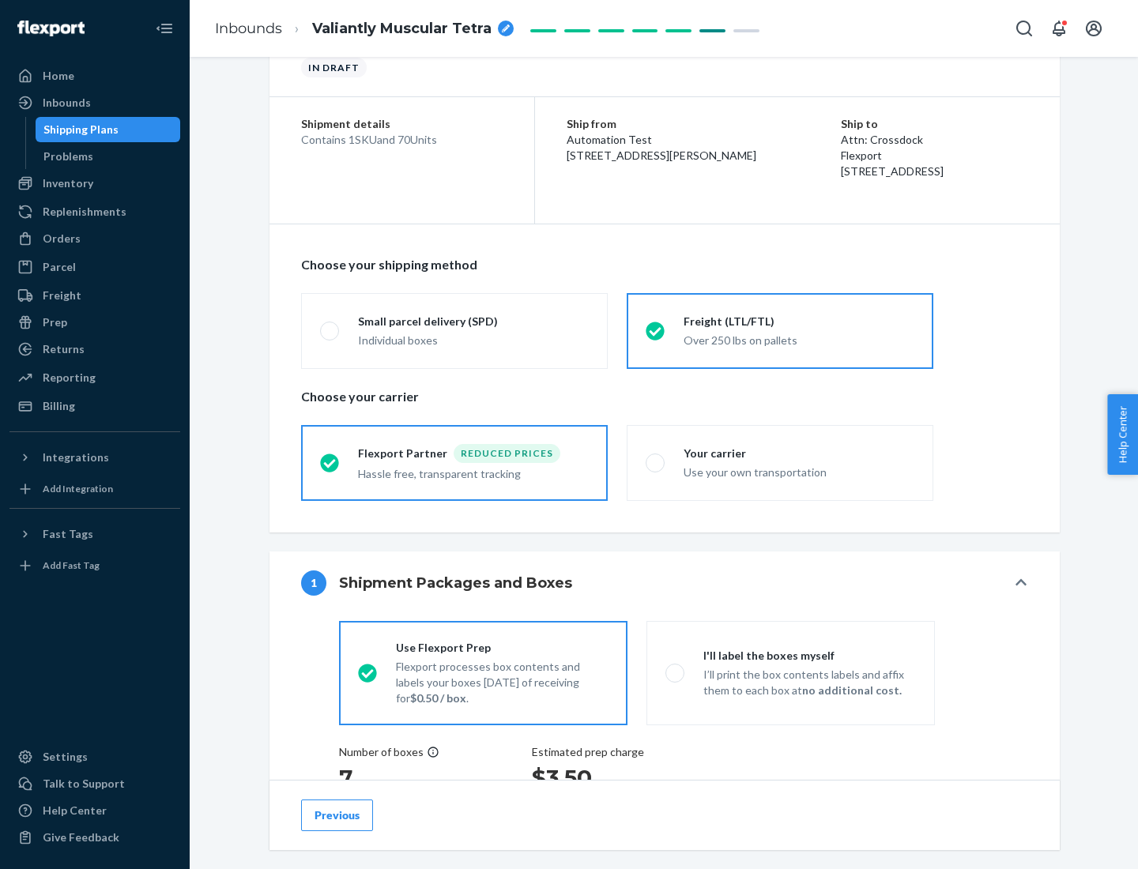
click at [780, 462] on div "Use your own transportation" at bounding box center [798, 470] width 231 height 19
click at [656, 462] on input "Your carrier Use your own transportation" at bounding box center [651, 462] width 10 height 10
radio input "true"
radio input "false"
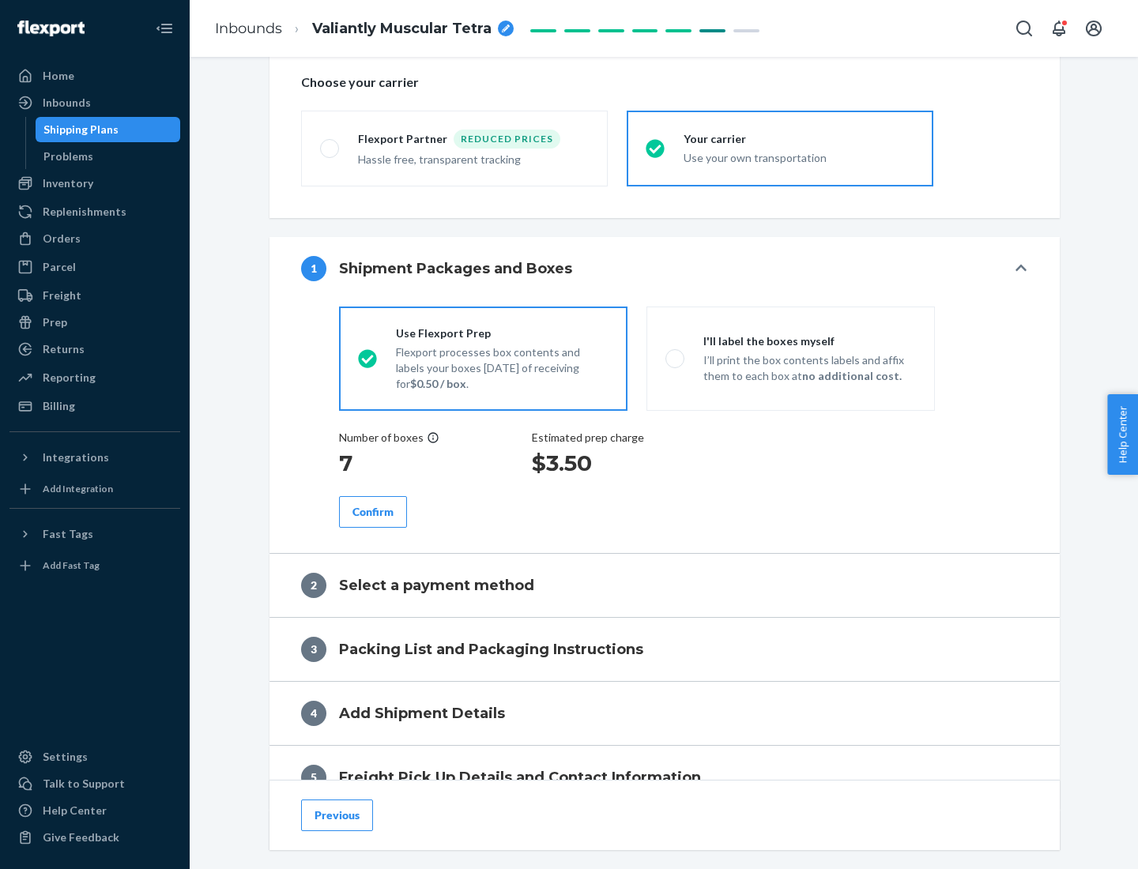
scroll to position [298, 0]
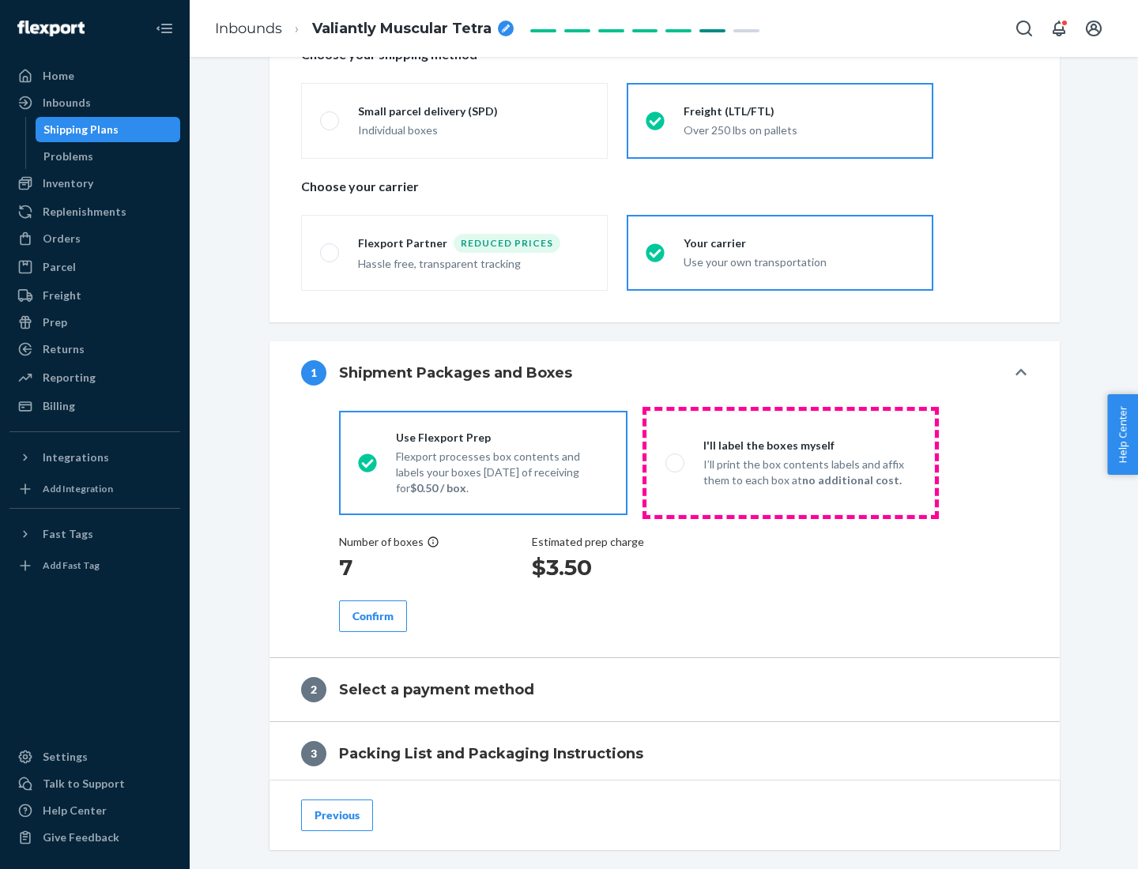
click at [790, 462] on p "I’ll print the box contents labels and affix them to each box at no additional …" at bounding box center [809, 473] width 213 height 32
click at [676, 462] on input "I'll label the boxes myself I’ll print the box contents labels and affix them t…" at bounding box center [670, 462] width 10 height 10
radio input "true"
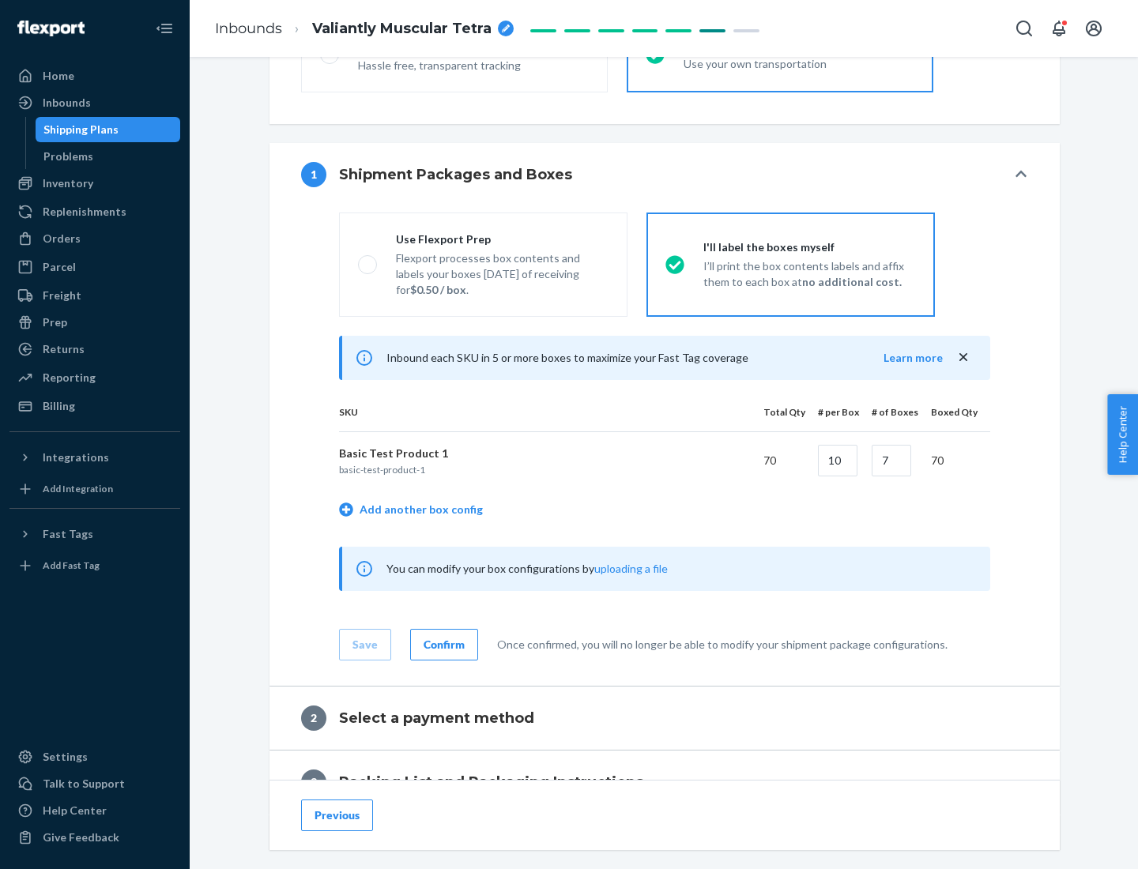
scroll to position [273, 0]
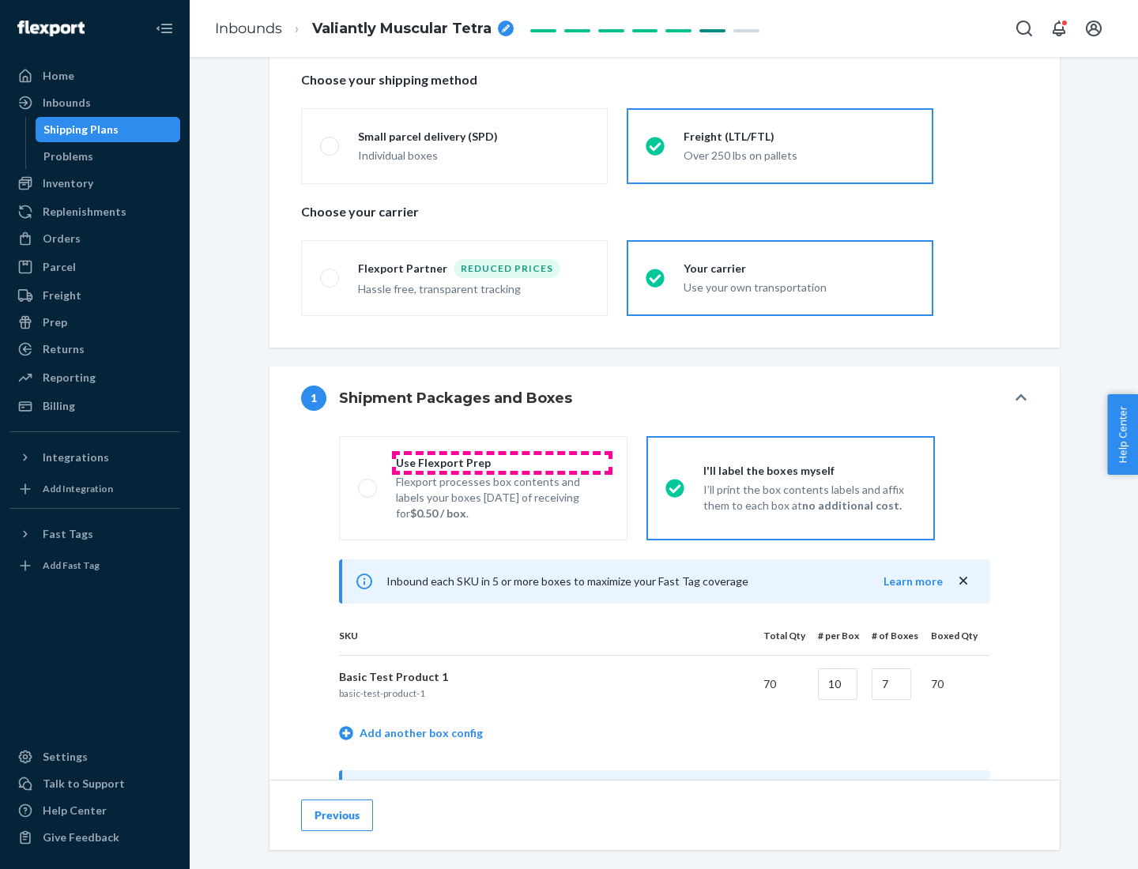
click at [502, 462] on div "Use Flexport Prep" at bounding box center [502, 463] width 213 height 16
click at [368, 483] on input "Use Flexport Prep Flexport processes box contents and labels your boxes [DATE] …" at bounding box center [363, 488] width 10 height 10
radio input "true"
radio input "false"
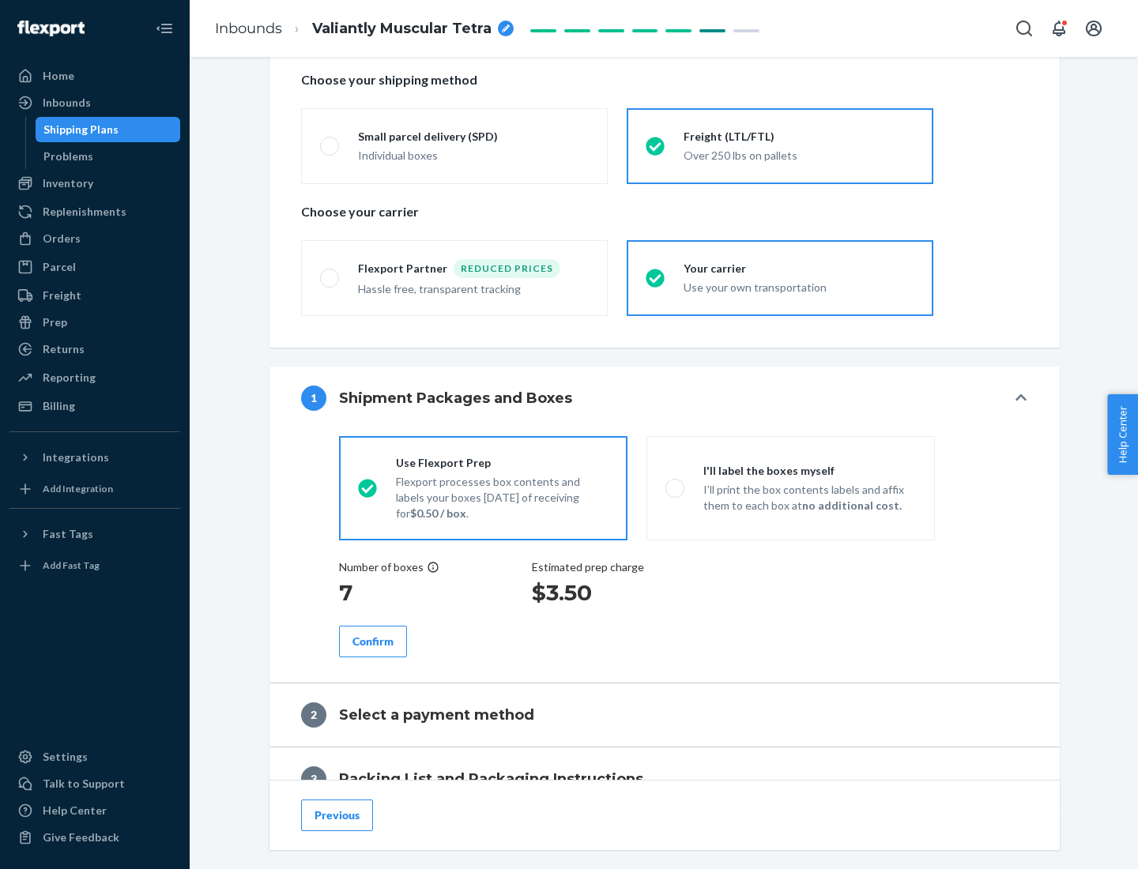
scroll to position [451, 0]
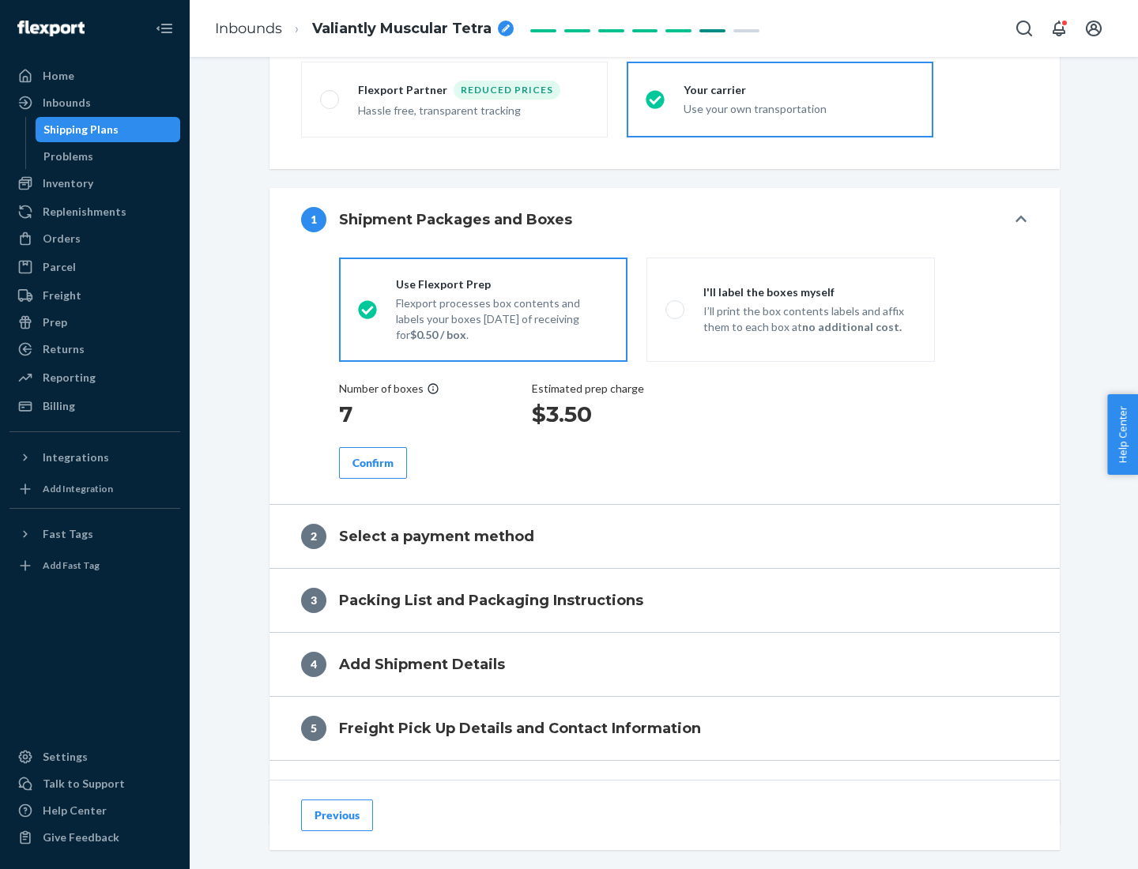
click at [373, 462] on div "Confirm" at bounding box center [372, 463] width 41 height 16
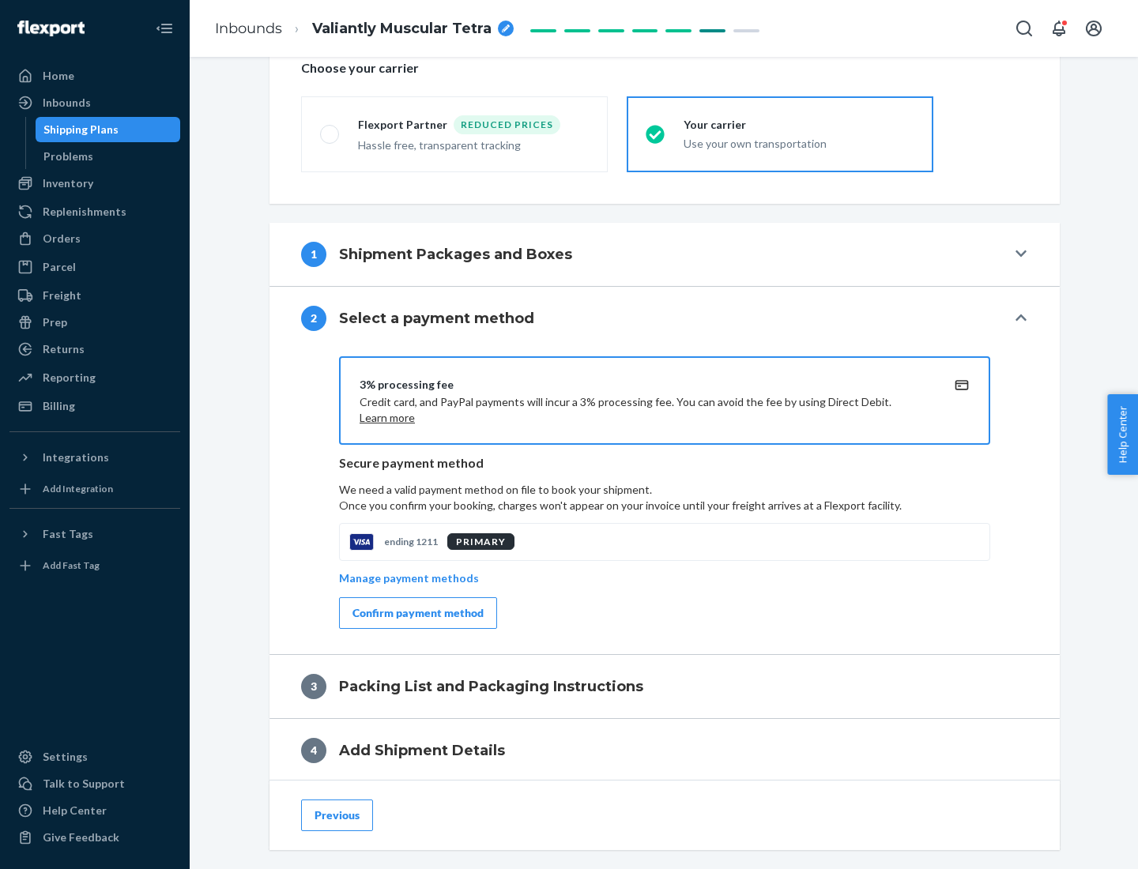
scroll to position [567, 0]
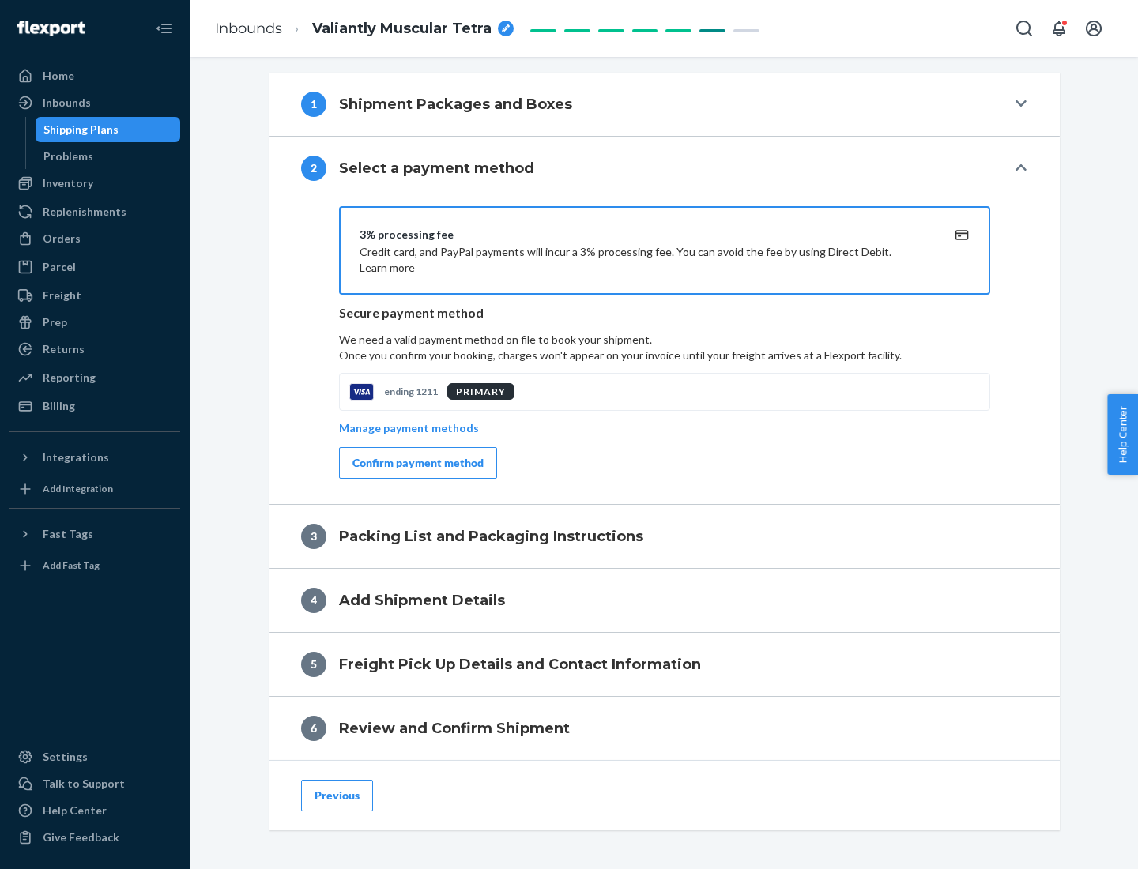
click at [416, 463] on div "Confirm payment method" at bounding box center [417, 463] width 131 height 16
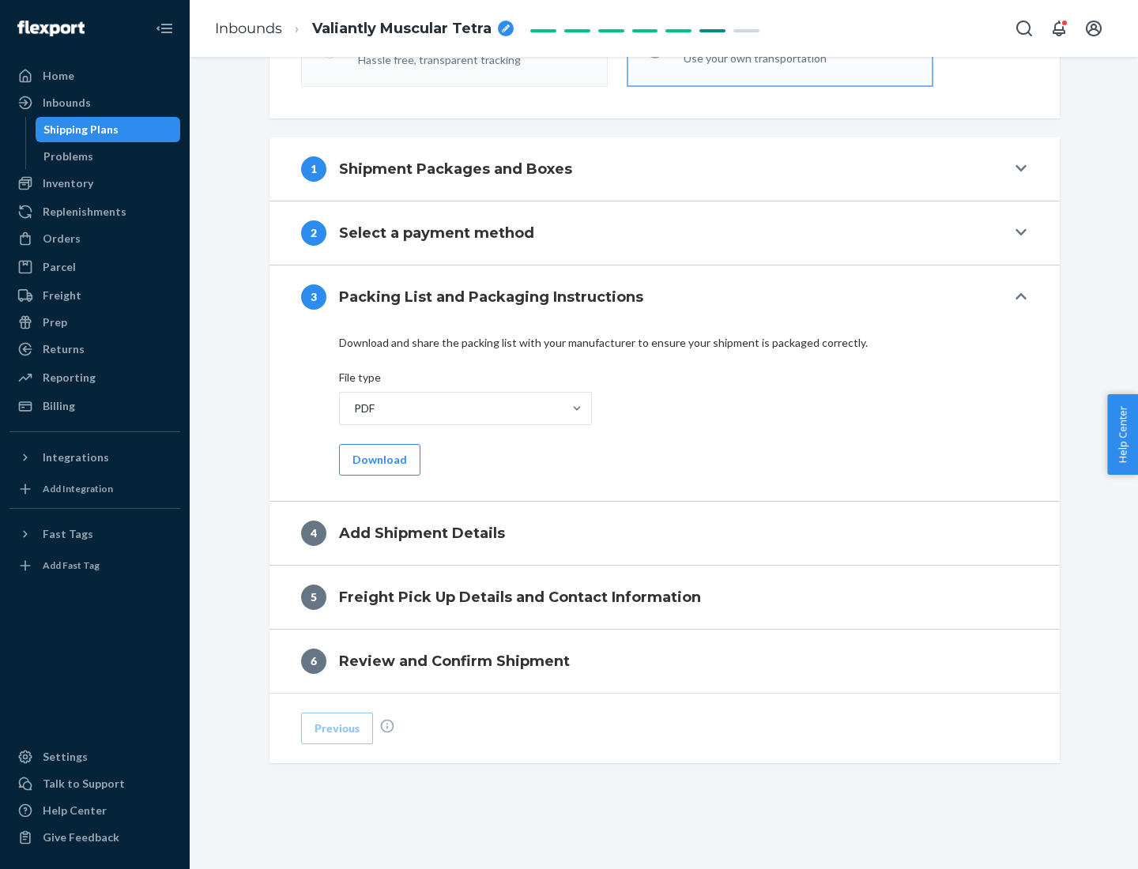
scroll to position [499, 0]
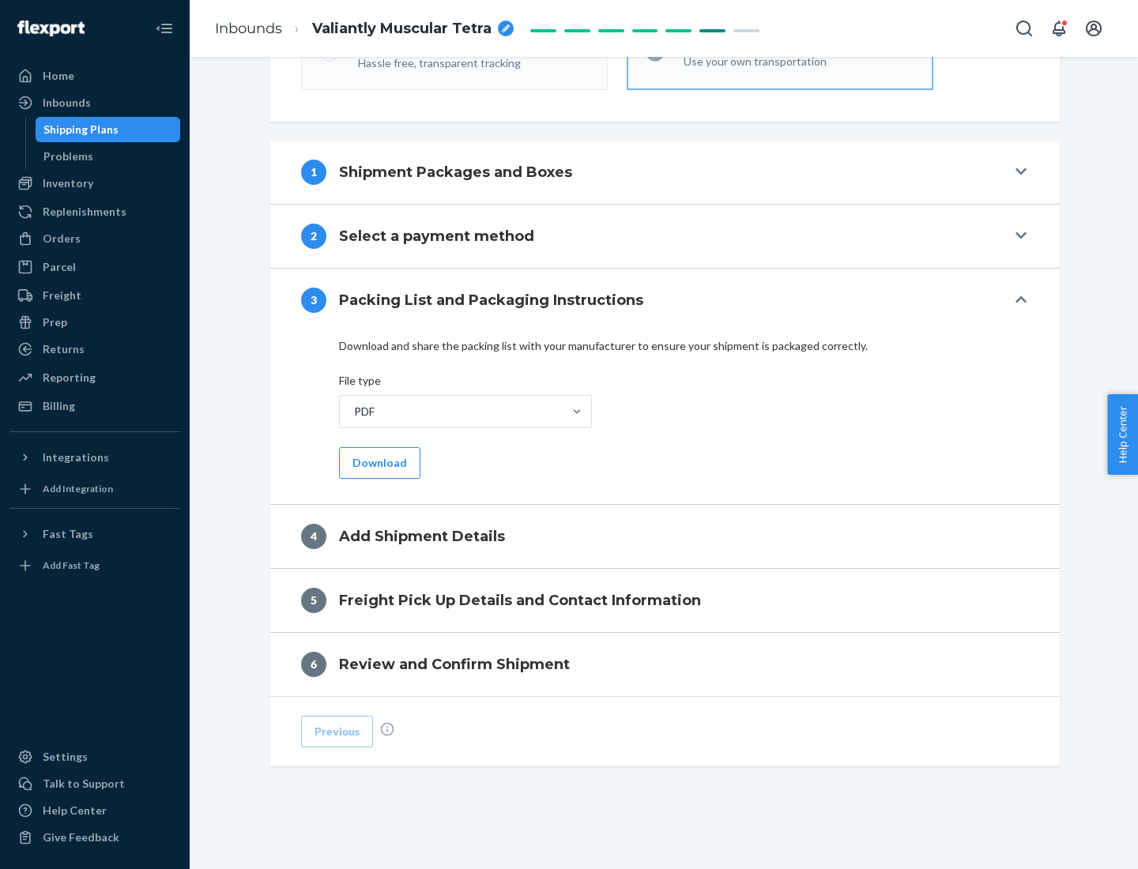
click at [378, 462] on button "Download" at bounding box center [379, 463] width 81 height 32
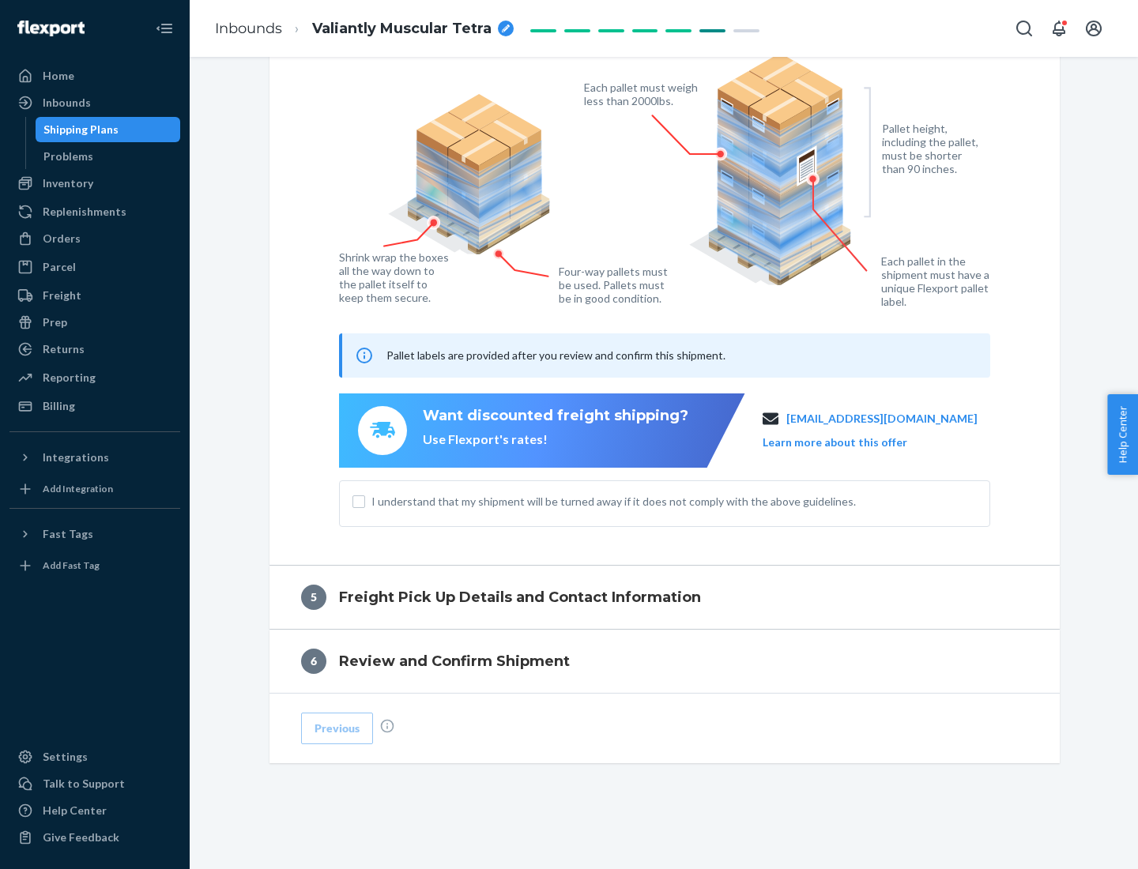
click at [665, 501] on span "I understand that my shipment will be turned away if it does not comply with th…" at bounding box center [673, 502] width 605 height 16
click at [365, 501] on input "I understand that my shipment will be turned away if it does not comply with th…" at bounding box center [358, 501] width 13 height 13
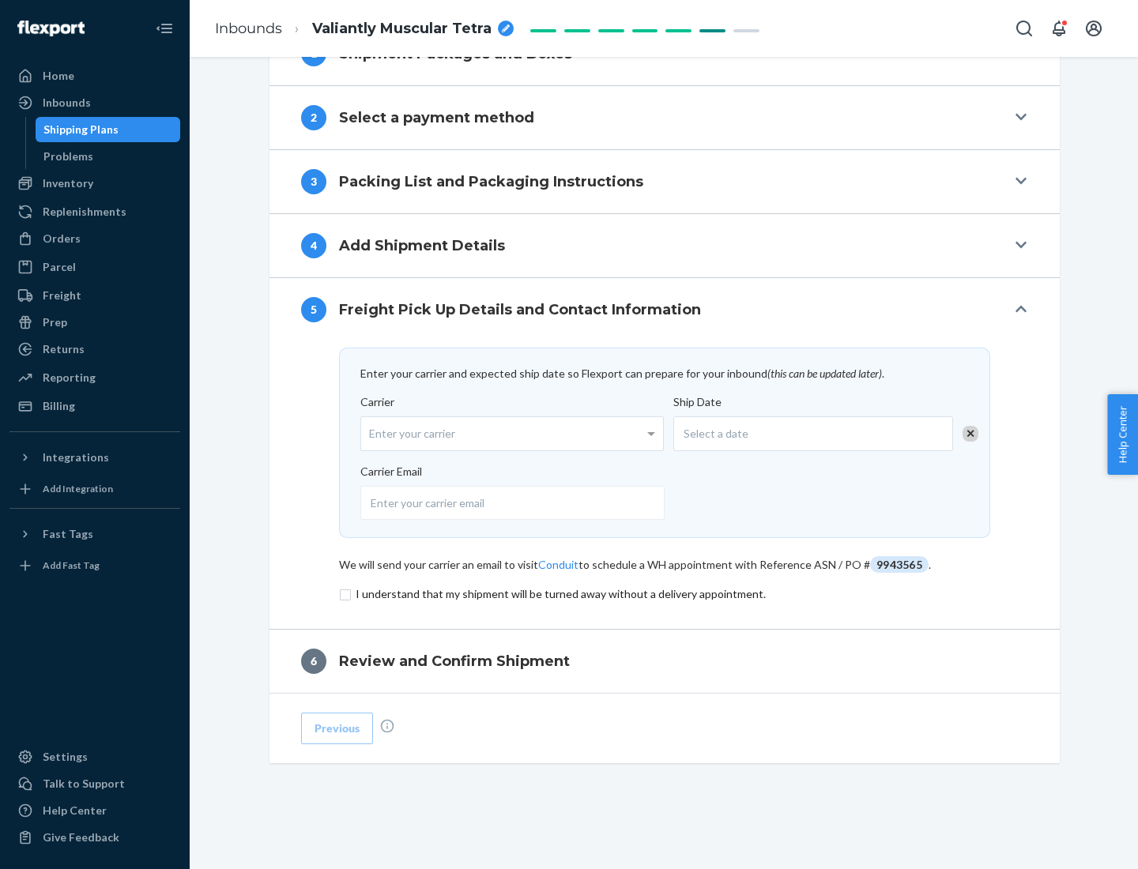
scroll to position [617, 0]
click at [665, 593] on input "checkbox" at bounding box center [664, 594] width 651 height 19
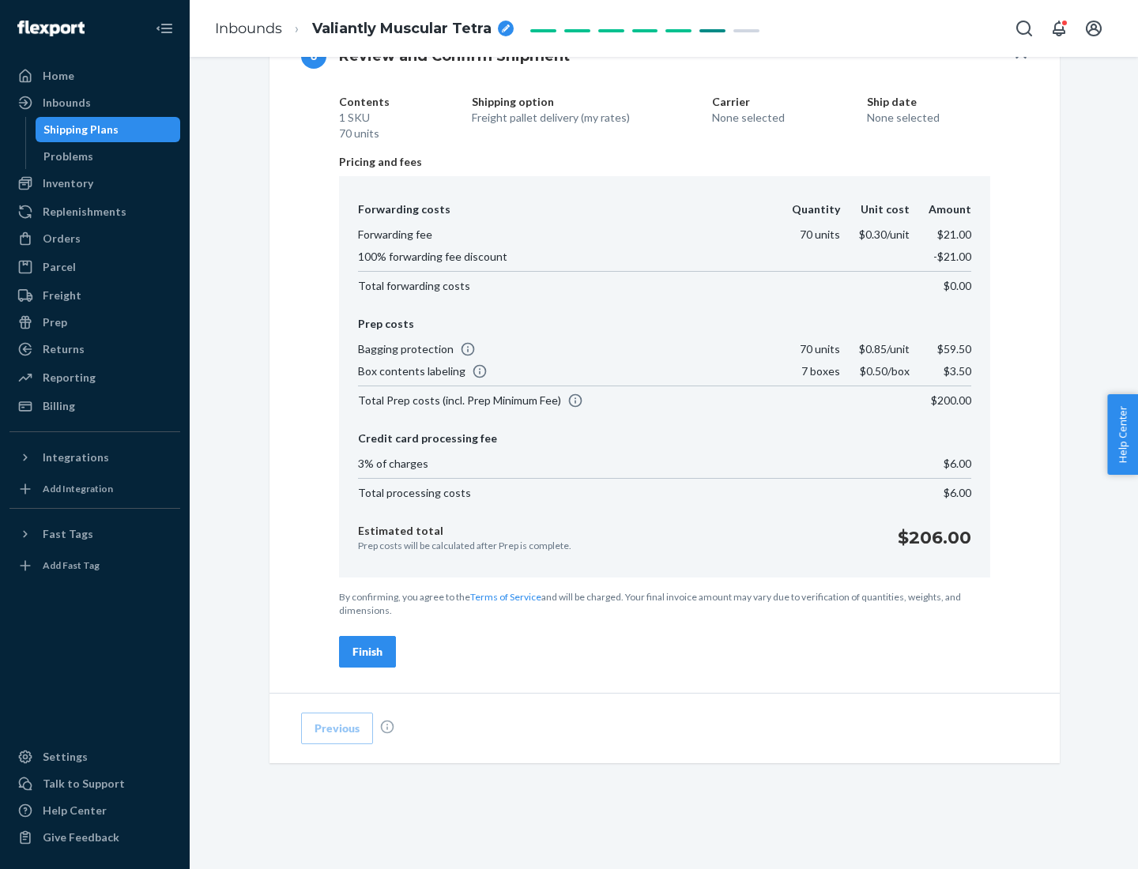
click at [367, 652] on div "Finish" at bounding box center [367, 652] width 30 height 16
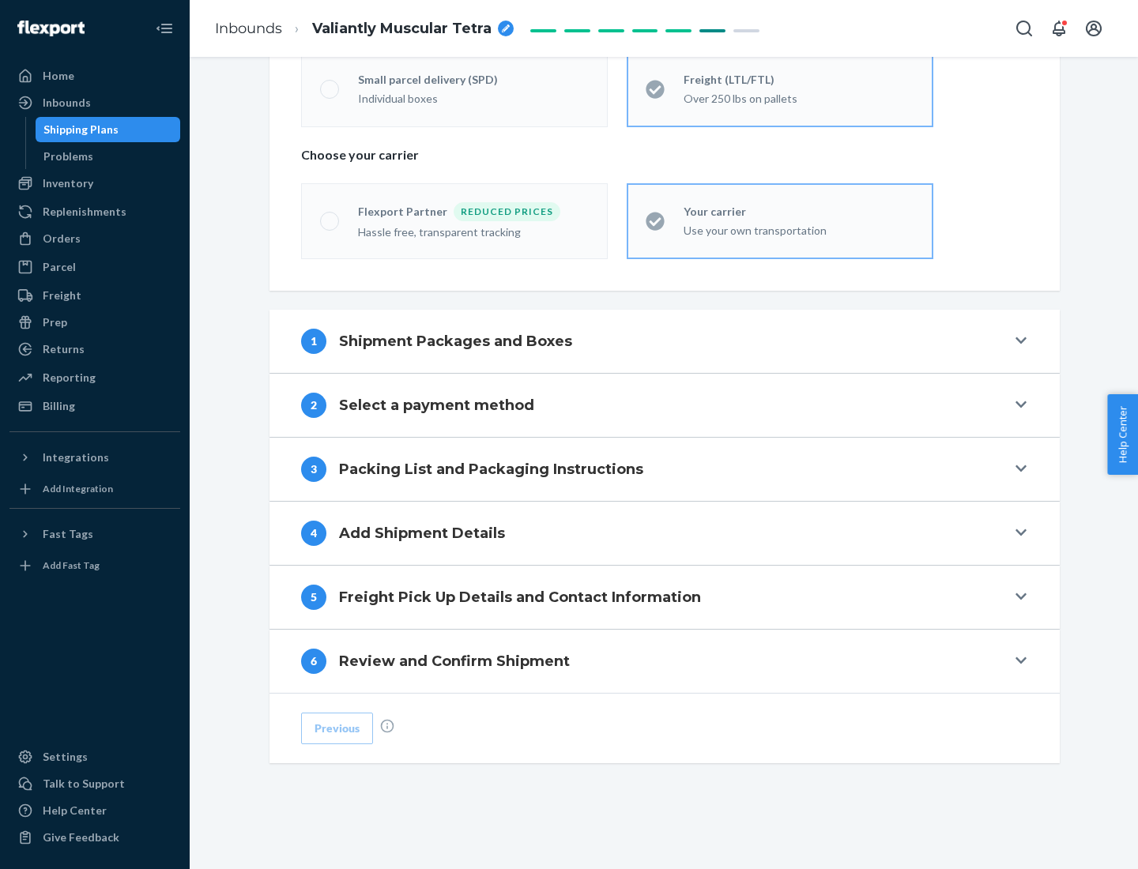
scroll to position [329, 0]
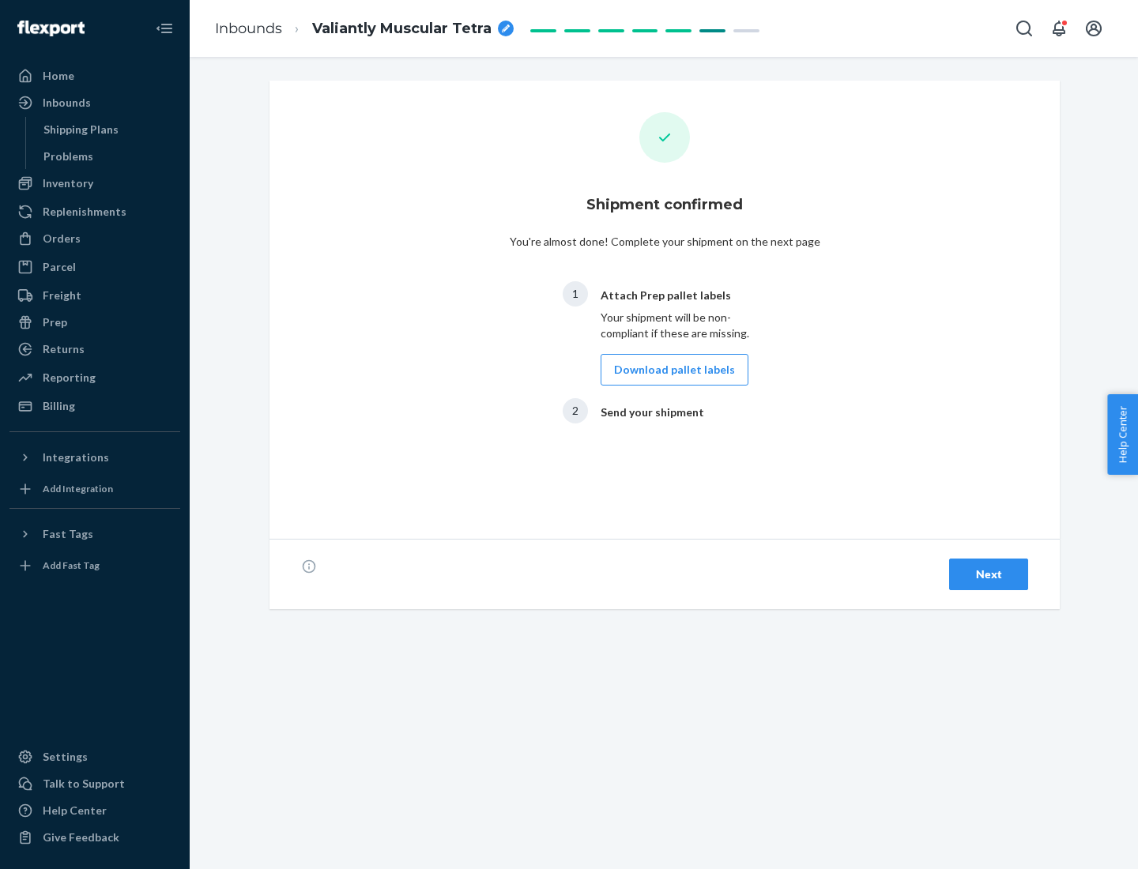
click at [670, 370] on button "Download pallet labels" at bounding box center [675, 370] width 148 height 32
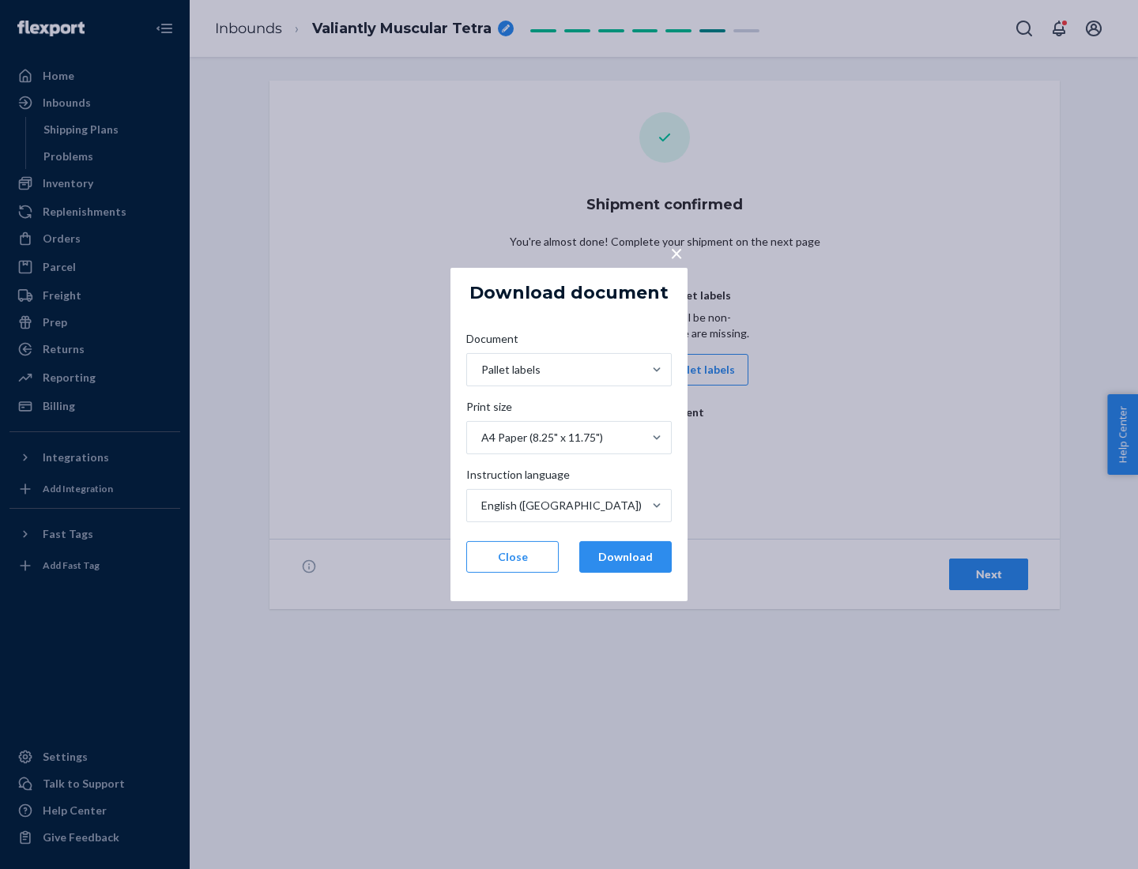
click at [625, 557] on button "Download" at bounding box center [625, 557] width 92 height 32
click at [676, 252] on span "×" at bounding box center [676, 252] width 13 height 27
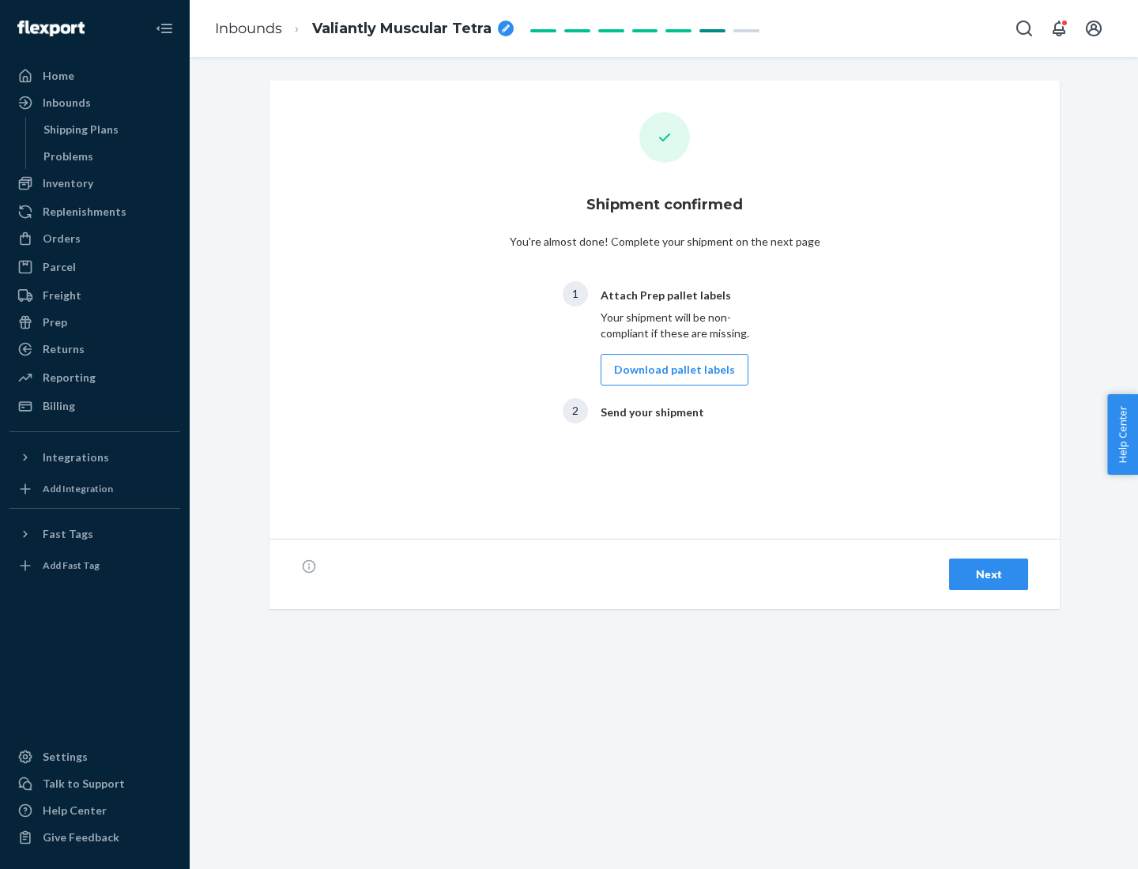
click at [988, 574] on div "Next" at bounding box center [988, 575] width 52 height 16
